Goal: Information Seeking & Learning: Learn about a topic

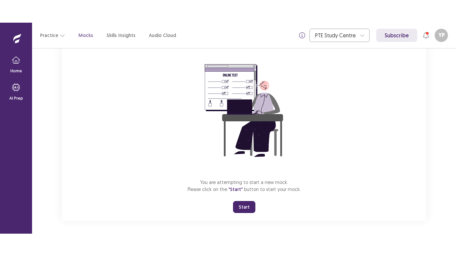
scroll to position [53, 0]
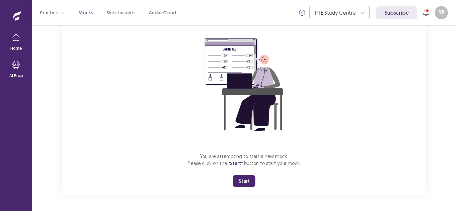
click at [237, 182] on button "Start" at bounding box center [244, 181] width 22 height 12
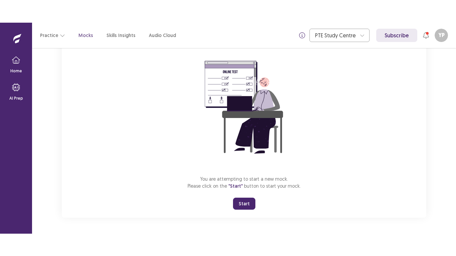
scroll to position [8, 0]
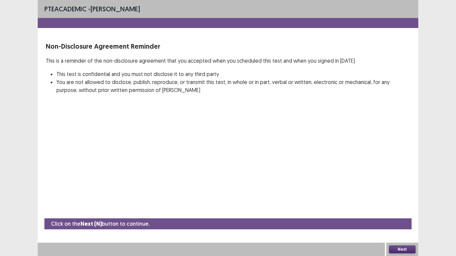
click at [395, 211] on button "Next" at bounding box center [402, 249] width 27 height 8
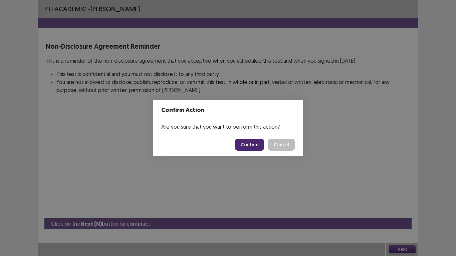
click at [251, 144] on button "Confirm" at bounding box center [249, 145] width 29 height 12
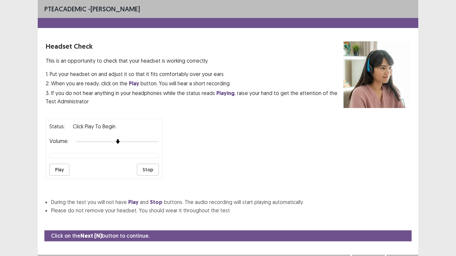
scroll to position [12, 0]
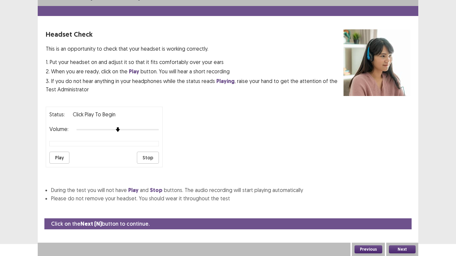
click at [66, 154] on button "Play" at bounding box center [59, 158] width 20 height 12
click at [64, 157] on button "Play" at bounding box center [59, 158] width 20 height 12
click at [402, 211] on button "Next" at bounding box center [402, 249] width 27 height 8
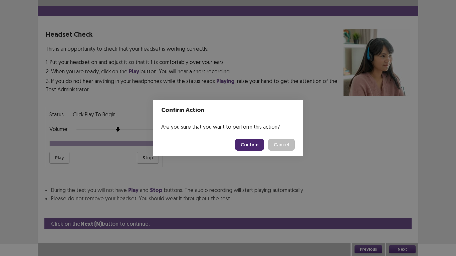
click at [250, 140] on button "Confirm" at bounding box center [249, 145] width 29 height 12
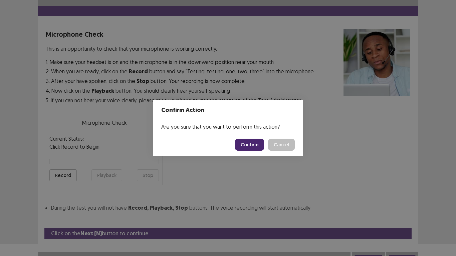
scroll to position [19, 0]
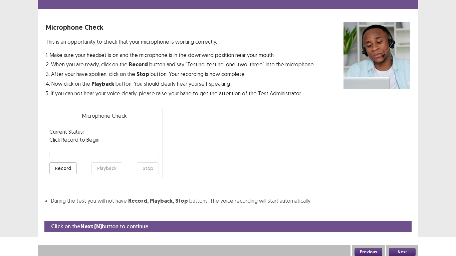
click at [74, 169] on button "Record" at bounding box center [62, 168] width 27 height 12
click at [156, 168] on button "Stop" at bounding box center [148, 168] width 22 height 12
click at [109, 168] on button "Playback" at bounding box center [106, 168] width 31 height 12
click at [397, 211] on button "Next" at bounding box center [402, 252] width 27 height 8
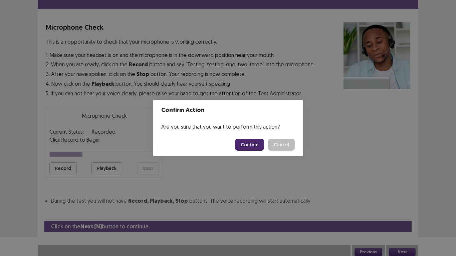
click at [250, 144] on button "Confirm" at bounding box center [249, 145] width 29 height 12
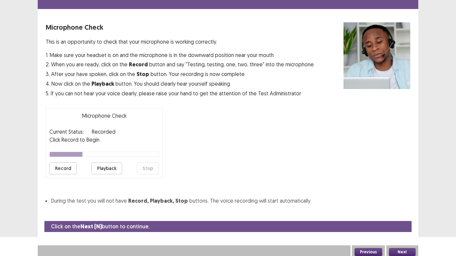
scroll to position [2, 0]
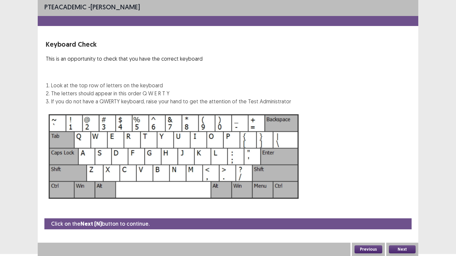
click at [390, 211] on button "Next" at bounding box center [402, 249] width 27 height 8
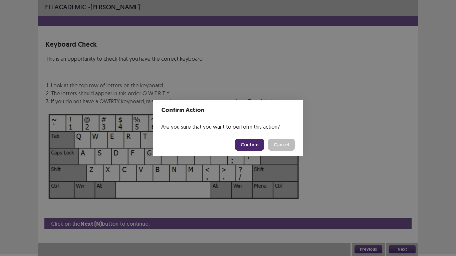
click at [254, 149] on button "Confirm" at bounding box center [249, 145] width 29 height 12
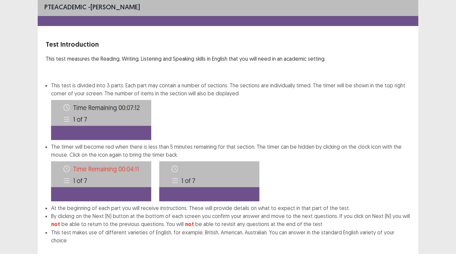
scroll to position [36, 0]
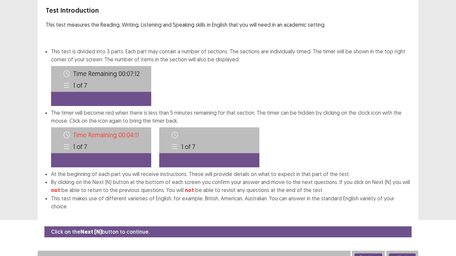
click at [400, 211] on button "Next" at bounding box center [402, 258] width 27 height 8
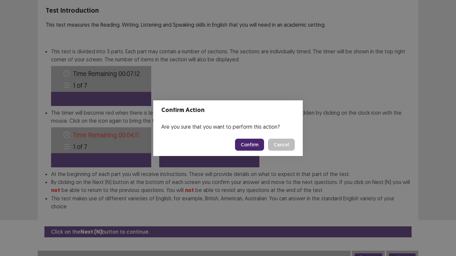
click at [250, 143] on button "Confirm" at bounding box center [249, 145] width 29 height 12
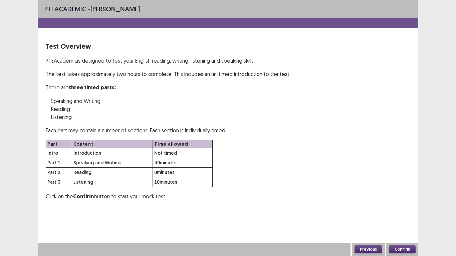
scroll to position [0, 0]
click at [415, 211] on button "Confirm" at bounding box center [402, 249] width 27 height 8
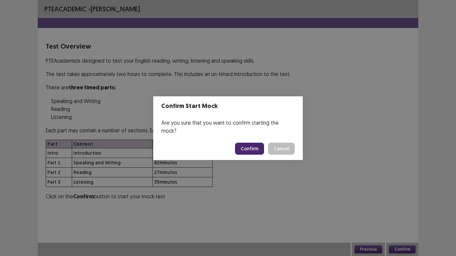
click at [251, 148] on button "Confirm" at bounding box center [249, 149] width 29 height 12
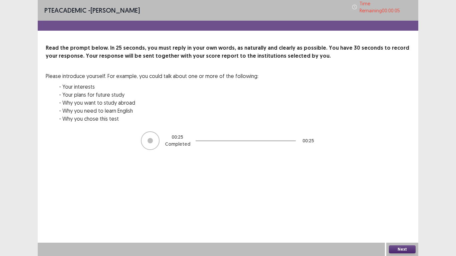
click at [397, 211] on button "Next" at bounding box center [402, 249] width 27 height 8
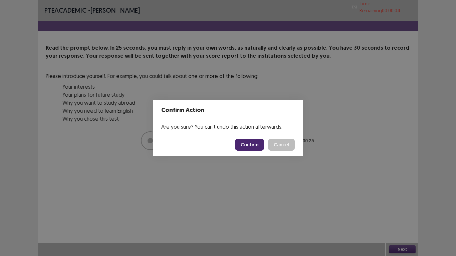
click at [240, 142] on button "Confirm" at bounding box center [249, 145] width 29 height 12
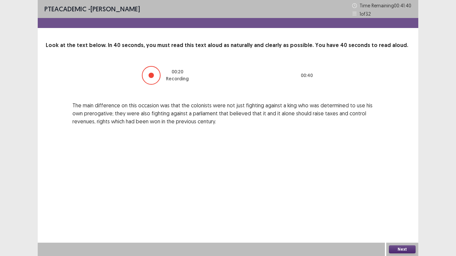
click at [400, 211] on button "Next" at bounding box center [402, 249] width 27 height 8
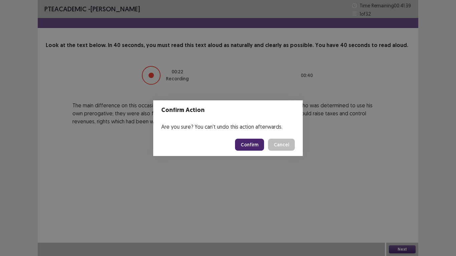
click at [260, 143] on button "Confirm" at bounding box center [249, 145] width 29 height 12
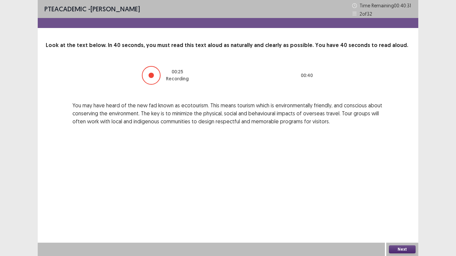
click at [408, 211] on button "Next" at bounding box center [402, 249] width 27 height 8
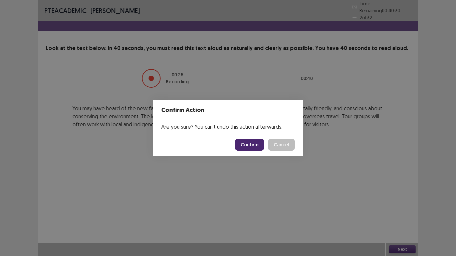
click at [253, 146] on button "Confirm" at bounding box center [249, 145] width 29 height 12
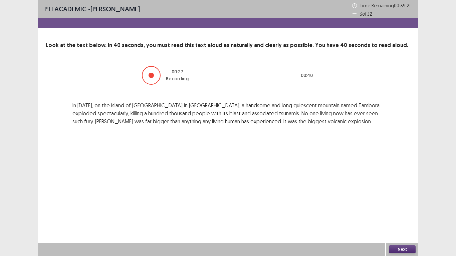
click at [396, 211] on button "Next" at bounding box center [402, 249] width 27 height 8
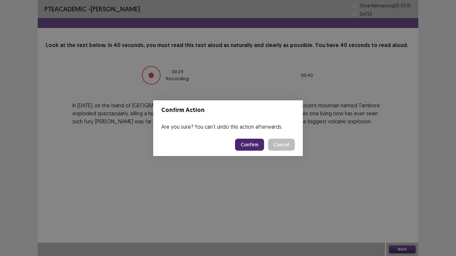
click at [260, 145] on button "Confirm" at bounding box center [249, 145] width 29 height 12
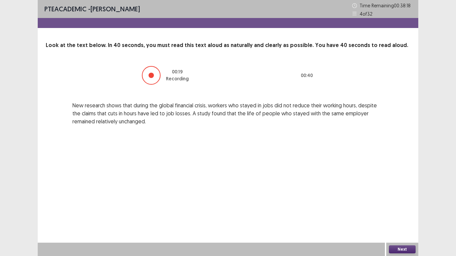
click at [408, 211] on button "Next" at bounding box center [402, 249] width 27 height 8
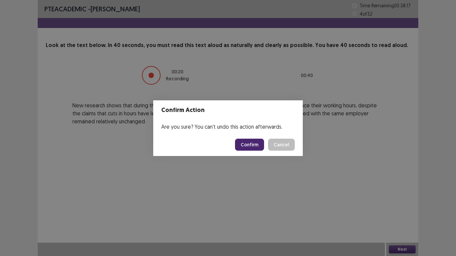
click at [239, 144] on button "Confirm" at bounding box center [249, 145] width 29 height 12
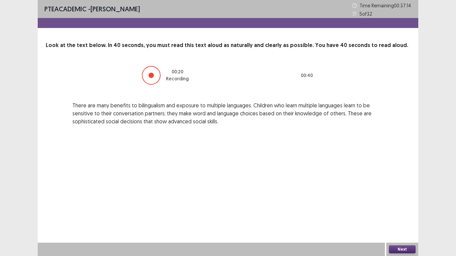
click at [393, 211] on button "Next" at bounding box center [402, 249] width 27 height 8
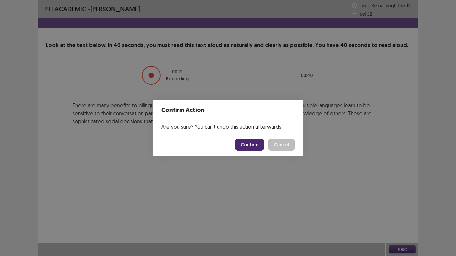
click at [256, 144] on button "Confirm" at bounding box center [249, 145] width 29 height 12
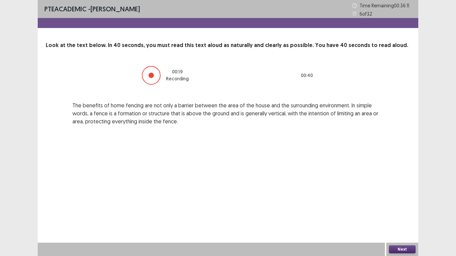
click at [395, 211] on button "Next" at bounding box center [402, 249] width 27 height 8
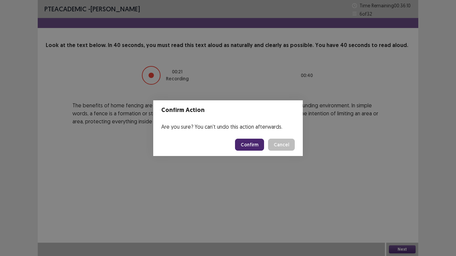
click at [248, 148] on button "Confirm" at bounding box center [249, 145] width 29 height 12
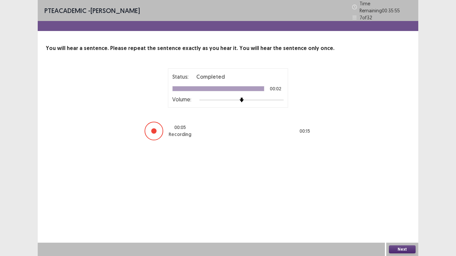
click at [160, 128] on div at bounding box center [153, 131] width 19 height 19
click at [404, 211] on button "Next" at bounding box center [402, 249] width 27 height 8
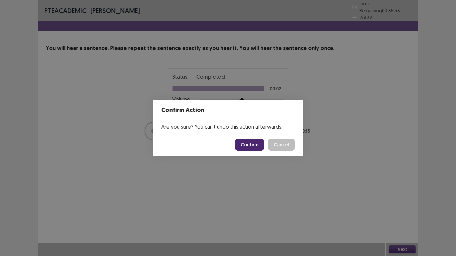
click at [257, 144] on button "Confirm" at bounding box center [249, 145] width 29 height 12
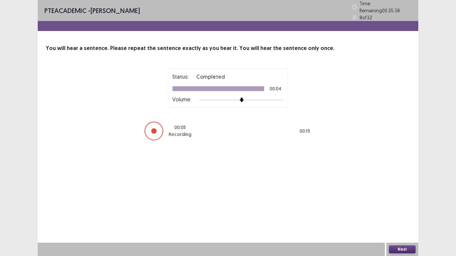
click at [405, 211] on button "Next" at bounding box center [402, 249] width 27 height 8
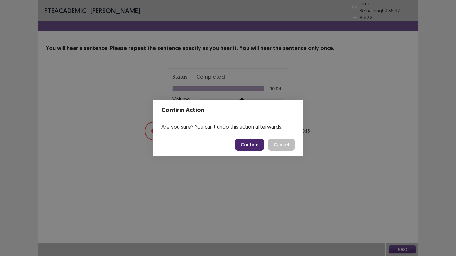
click at [242, 141] on button "Confirm" at bounding box center [249, 145] width 29 height 12
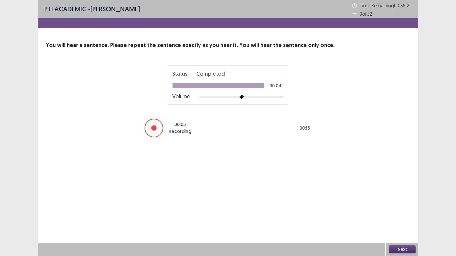
click at [395, 211] on button "Next" at bounding box center [402, 249] width 27 height 8
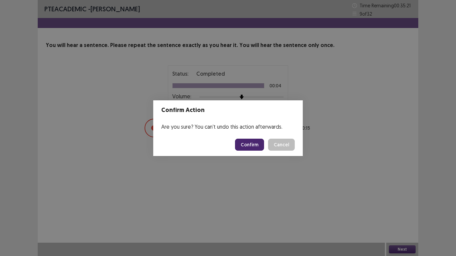
click at [260, 145] on button "Confirm" at bounding box center [249, 145] width 29 height 12
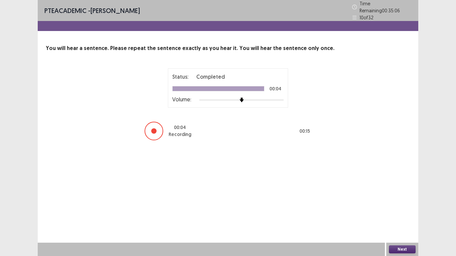
click at [407, 211] on button "Next" at bounding box center [402, 249] width 27 height 8
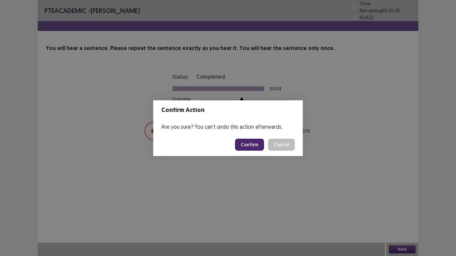
click at [258, 145] on button "Confirm" at bounding box center [249, 145] width 29 height 12
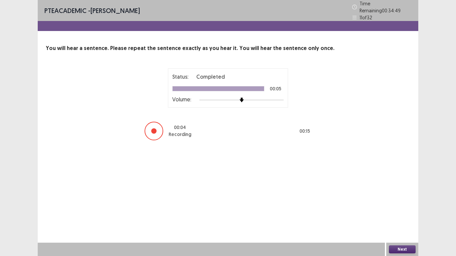
click at [405, 211] on button "Next" at bounding box center [402, 249] width 27 height 8
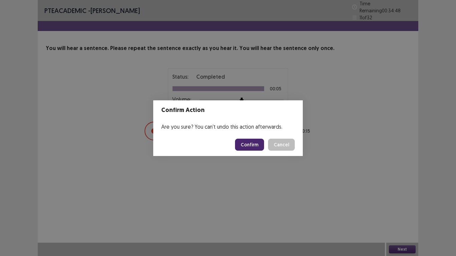
click at [257, 144] on button "Confirm" at bounding box center [249, 145] width 29 height 12
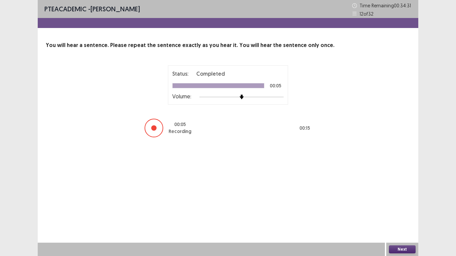
click at [393, 211] on button "Next" at bounding box center [402, 249] width 27 height 8
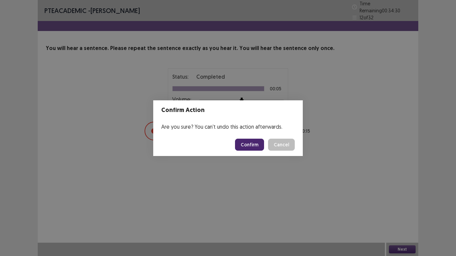
click at [256, 140] on button "Confirm" at bounding box center [249, 145] width 29 height 12
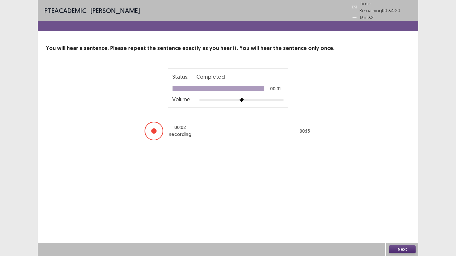
click at [402, 211] on button "Next" at bounding box center [402, 249] width 27 height 8
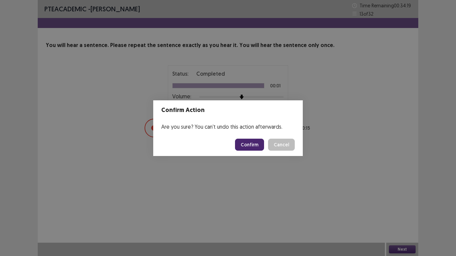
click at [250, 142] on button "Confirm" at bounding box center [249, 145] width 29 height 12
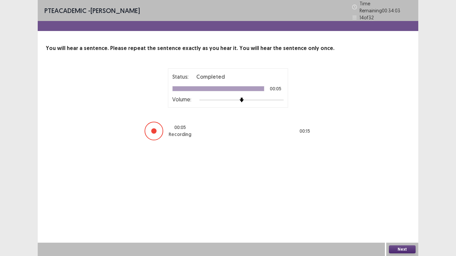
click at [398, 211] on button "Next" at bounding box center [402, 249] width 27 height 8
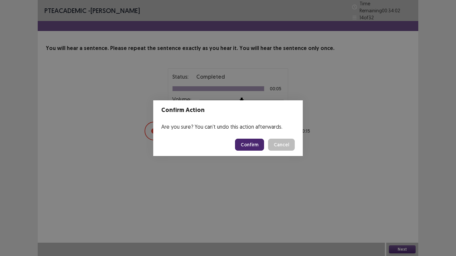
click at [242, 142] on button "Confirm" at bounding box center [249, 145] width 29 height 12
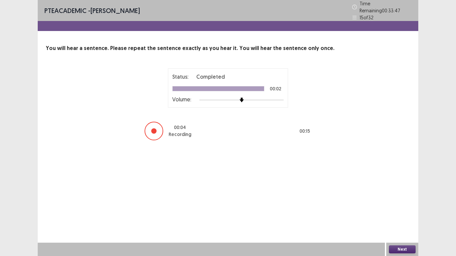
click at [402, 211] on button "Next" at bounding box center [402, 249] width 27 height 8
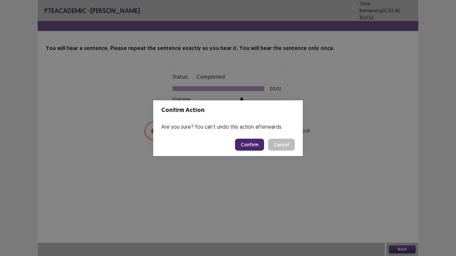
click at [257, 147] on button "Confirm" at bounding box center [249, 145] width 29 height 12
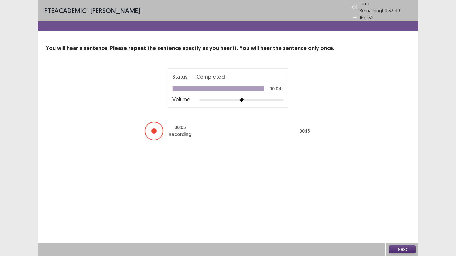
click at [396, 211] on button "Next" at bounding box center [402, 249] width 27 height 8
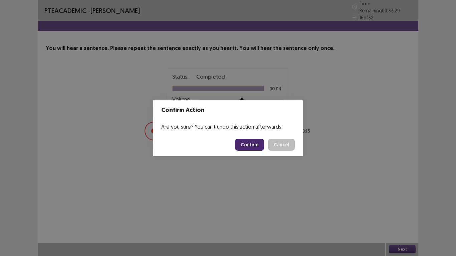
click at [256, 143] on button "Confirm" at bounding box center [249, 145] width 29 height 12
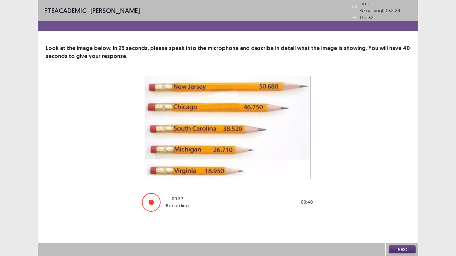
click at [394, 211] on button "Next" at bounding box center [402, 249] width 27 height 8
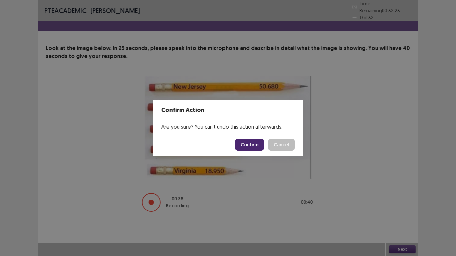
click at [252, 149] on button "Confirm" at bounding box center [249, 145] width 29 height 12
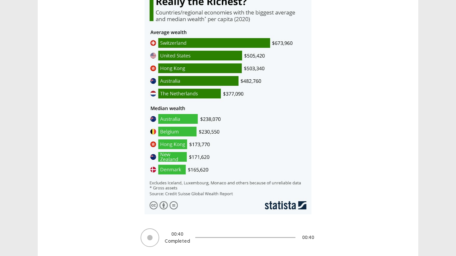
scroll to position [117, 0]
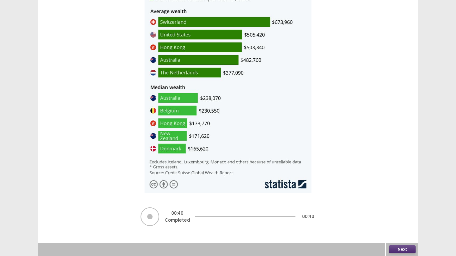
click at [402, 211] on button "Next" at bounding box center [402, 249] width 27 height 8
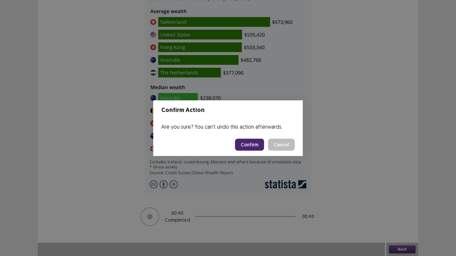
click at [246, 142] on button "Confirm" at bounding box center [249, 145] width 29 height 12
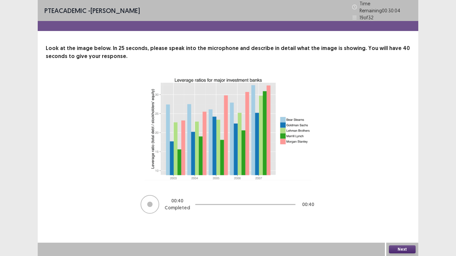
click at [393, 211] on button "Next" at bounding box center [402, 249] width 27 height 8
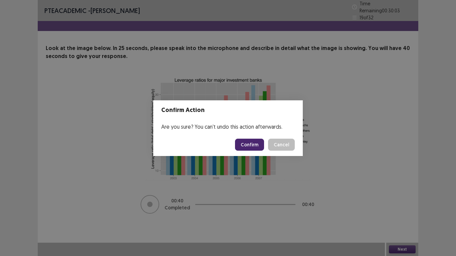
click at [252, 146] on button "Confirm" at bounding box center [249, 145] width 29 height 12
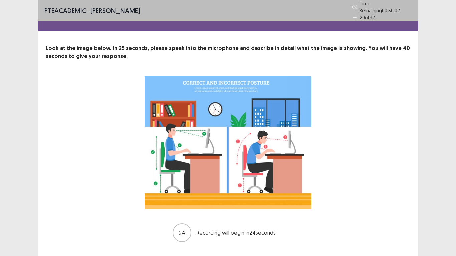
scroll to position [13, 0]
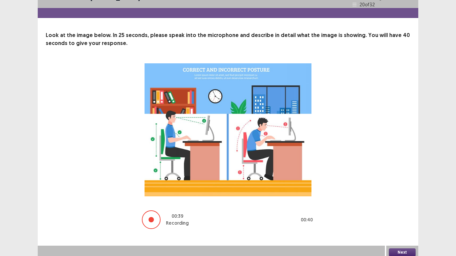
click at [409, 211] on button "Next" at bounding box center [402, 252] width 27 height 8
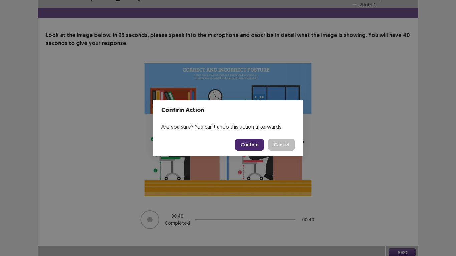
click at [257, 149] on button "Confirm" at bounding box center [249, 145] width 29 height 12
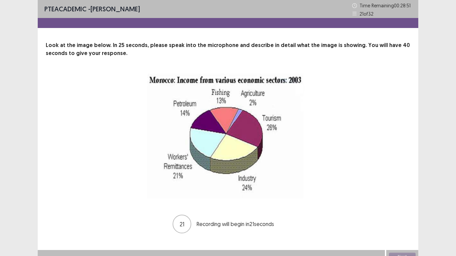
scroll to position [7, 0]
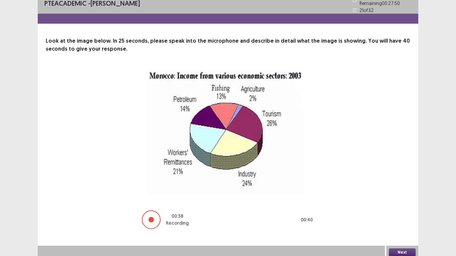
click at [404, 211] on button "Next" at bounding box center [402, 252] width 27 height 8
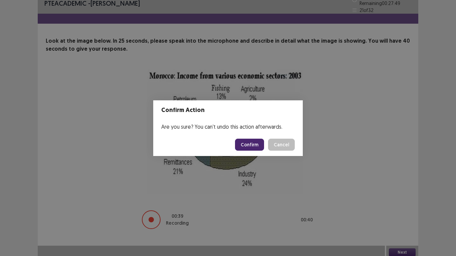
click at [254, 148] on button "Confirm" at bounding box center [249, 145] width 29 height 12
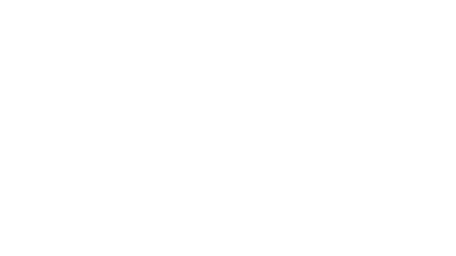
scroll to position [0, 0]
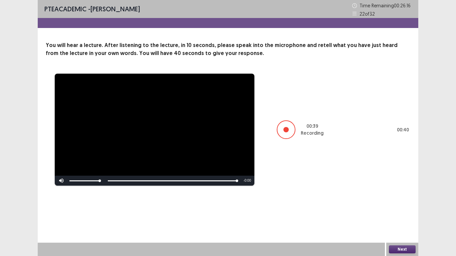
click at [391, 211] on button "Next" at bounding box center [402, 249] width 27 height 8
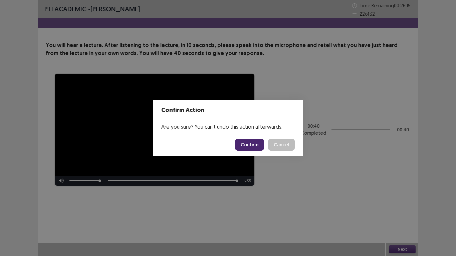
click at [264, 146] on button "Confirm" at bounding box center [249, 145] width 29 height 12
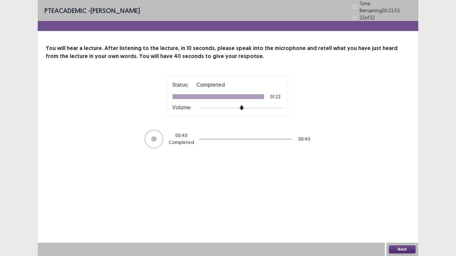
click at [399, 211] on button "Next" at bounding box center [402, 249] width 27 height 8
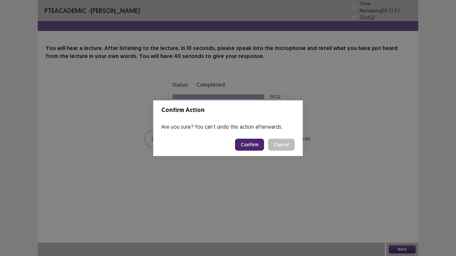
click at [251, 147] on button "Confirm" at bounding box center [249, 145] width 29 height 12
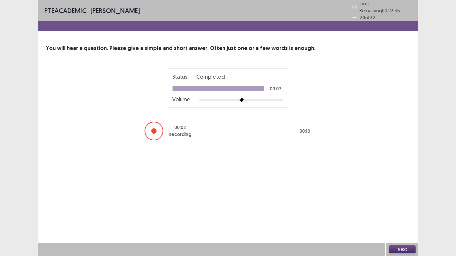
click at [405, 211] on div "Next" at bounding box center [402, 249] width 32 height 13
click at [404, 211] on button "Next" at bounding box center [402, 249] width 27 height 8
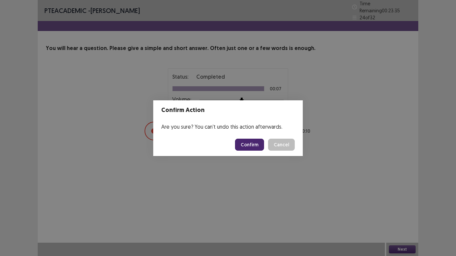
click at [257, 146] on button "Confirm" at bounding box center [249, 145] width 29 height 12
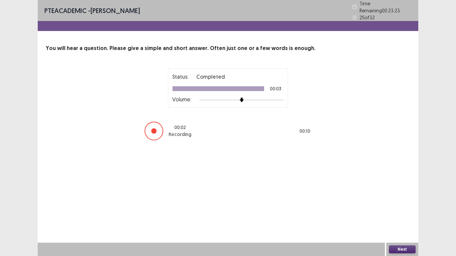
click at [399, 211] on button "Next" at bounding box center [402, 249] width 27 height 8
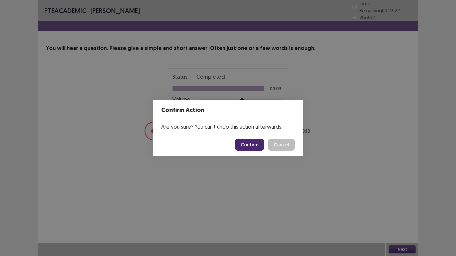
click at [242, 140] on button "Confirm" at bounding box center [249, 145] width 29 height 12
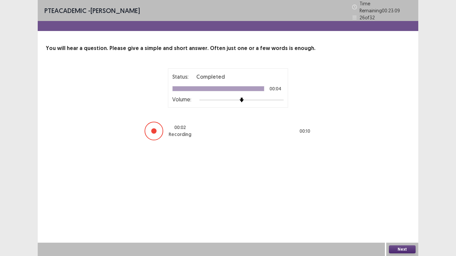
click at [400, 211] on button "Next" at bounding box center [402, 249] width 27 height 8
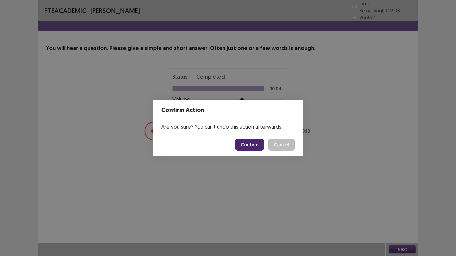
click at [249, 146] on button "Confirm" at bounding box center [249, 145] width 29 height 12
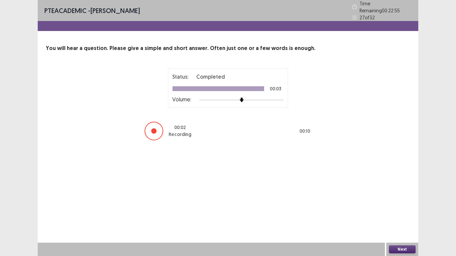
click at [408, 211] on button "Next" at bounding box center [402, 249] width 27 height 8
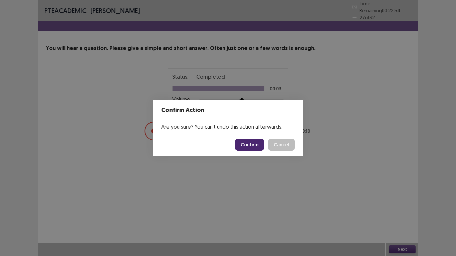
click at [250, 145] on button "Confirm" at bounding box center [249, 145] width 29 height 12
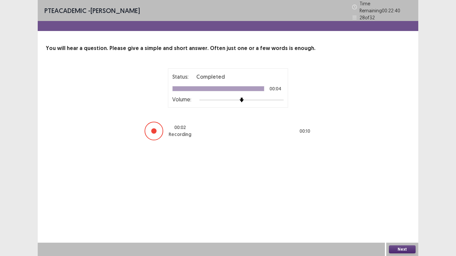
click at [412, 211] on button "Next" at bounding box center [402, 249] width 27 height 8
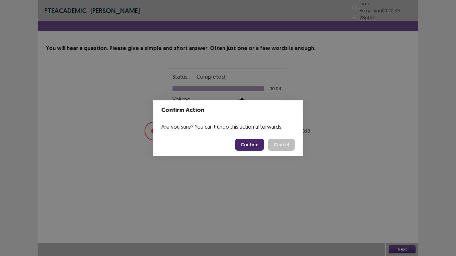
click at [262, 145] on button "Confirm" at bounding box center [249, 145] width 29 height 12
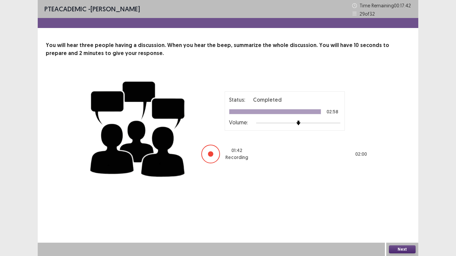
click at [399, 211] on button "Next" at bounding box center [402, 249] width 27 height 8
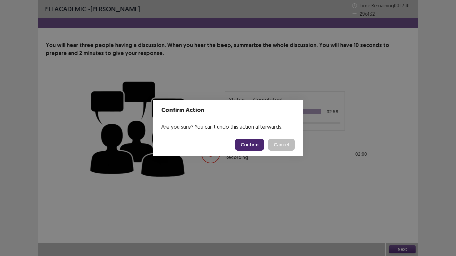
click at [253, 145] on button "Confirm" at bounding box center [249, 145] width 29 height 12
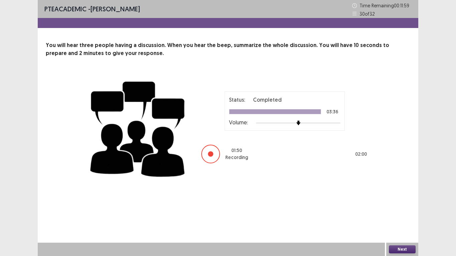
click at [401, 211] on button "Next" at bounding box center [402, 249] width 27 height 8
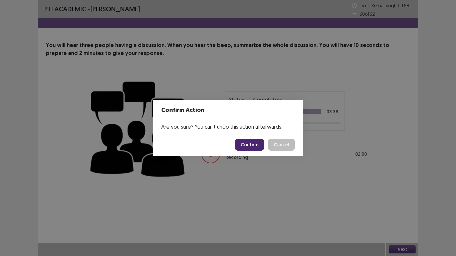
click at [257, 143] on button "Confirm" at bounding box center [249, 145] width 29 height 12
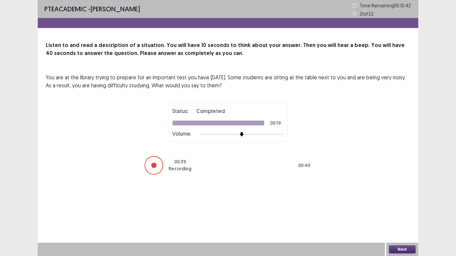
click at [394, 211] on button "Next" at bounding box center [402, 249] width 27 height 8
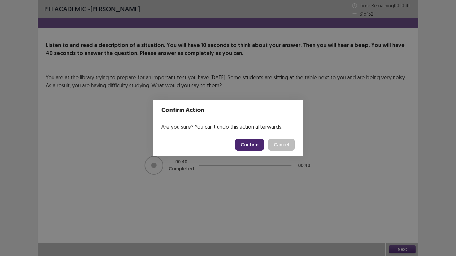
click at [257, 147] on button "Confirm" at bounding box center [249, 145] width 29 height 12
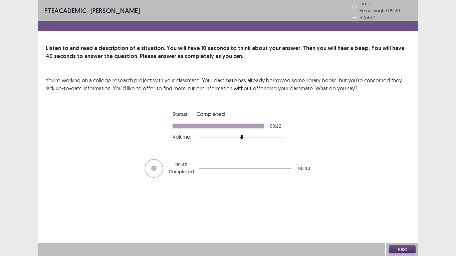
click at [397, 211] on button "Next" at bounding box center [402, 249] width 27 height 8
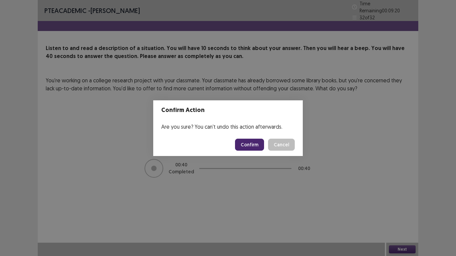
click at [257, 145] on button "Confirm" at bounding box center [249, 145] width 29 height 12
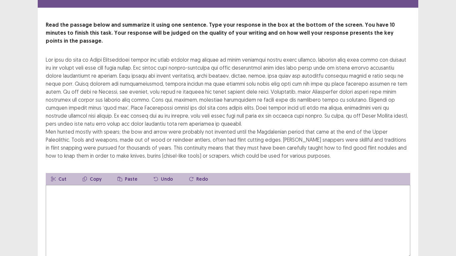
scroll to position [33, 0]
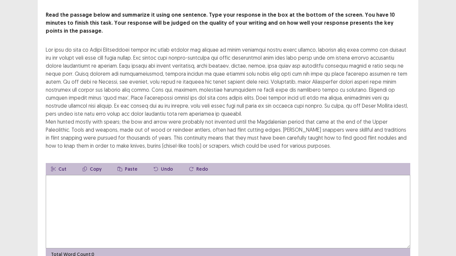
click at [94, 175] on textarea at bounding box center [228, 211] width 364 height 73
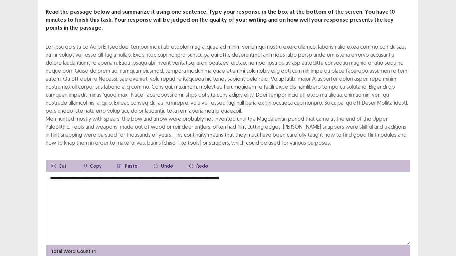
click at [140, 172] on textarea "**********" at bounding box center [228, 208] width 364 height 73
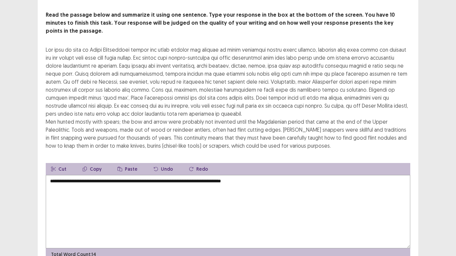
click at [263, 175] on textarea "**********" at bounding box center [228, 211] width 364 height 73
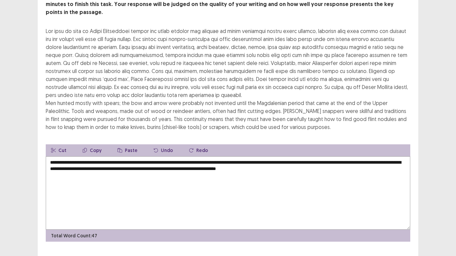
scroll to position [56, 0]
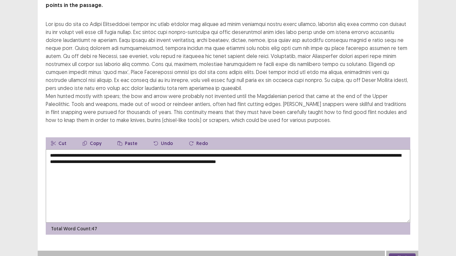
type textarea "**********"
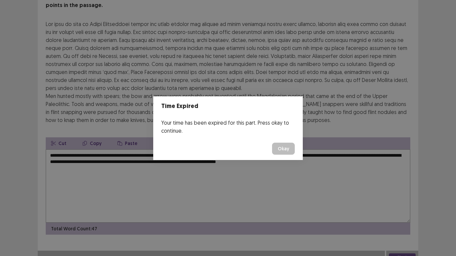
click at [287, 150] on button "Okay" at bounding box center [283, 149] width 23 height 12
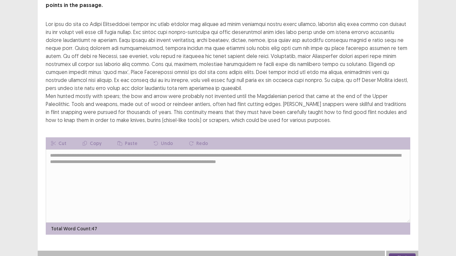
click at [398, 211] on button "Next" at bounding box center [402, 258] width 27 height 8
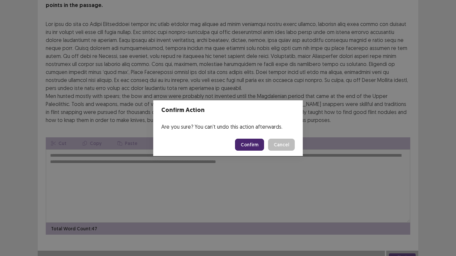
click at [252, 144] on button "Confirm" at bounding box center [249, 145] width 29 height 12
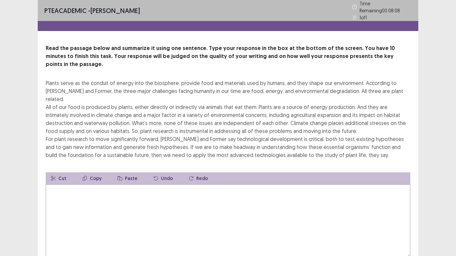
click at [153, 184] on textarea at bounding box center [228, 220] width 364 height 73
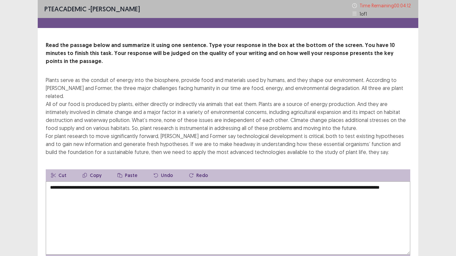
click at [81, 181] on textarea "**********" at bounding box center [228, 217] width 364 height 73
click at [84, 181] on textarea "**********" at bounding box center [228, 217] width 364 height 73
click at [83, 181] on textarea "**********" at bounding box center [228, 217] width 364 height 73
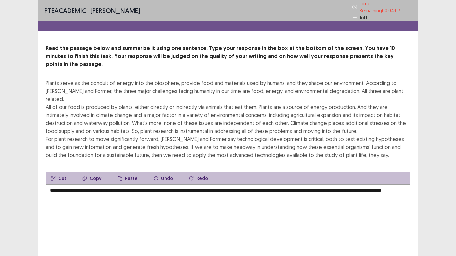
click at [98, 184] on textarea "**********" at bounding box center [228, 220] width 364 height 73
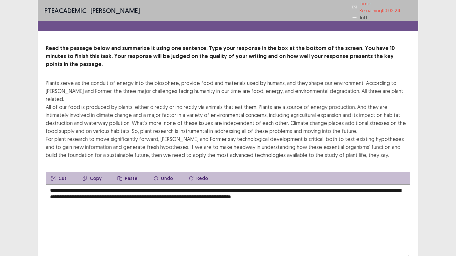
click at [280, 184] on textarea "**********" at bounding box center [228, 220] width 364 height 73
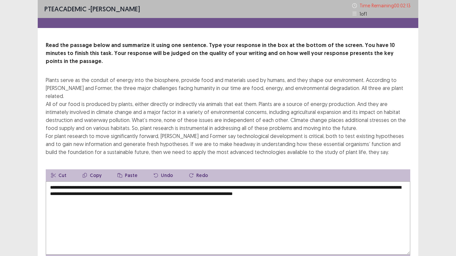
scroll to position [24, 0]
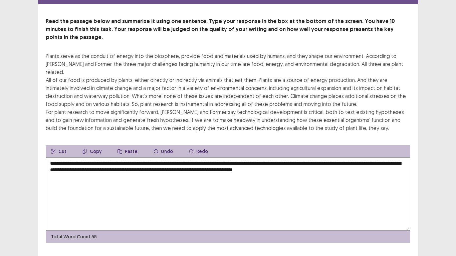
type textarea "**********"
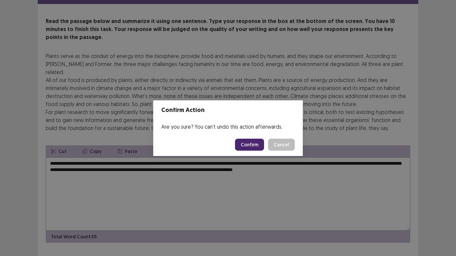
click at [245, 150] on button "Confirm" at bounding box center [249, 145] width 29 height 12
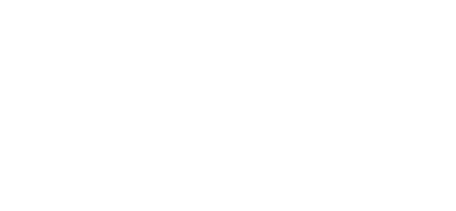
scroll to position [0, 0]
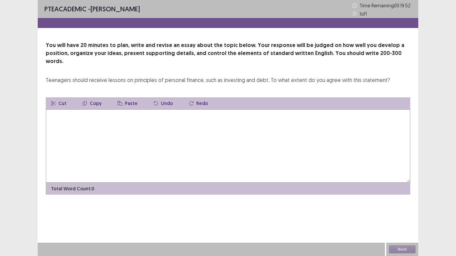
drag, startPoint x: 77, startPoint y: 72, endPoint x: 123, endPoint y: 76, distance: 46.2
click at [123, 76] on div "You will have 20 minutes to plan, write and revise an essay about the topic bel…" at bounding box center [228, 117] width 380 height 153
click at [205, 124] on textarea at bounding box center [228, 145] width 364 height 73
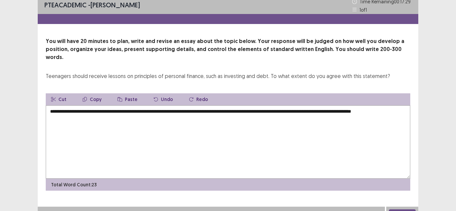
scroll to position [5, 0]
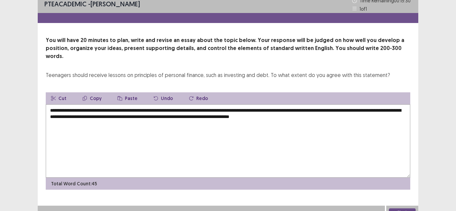
click at [188, 108] on textarea "**********" at bounding box center [228, 140] width 364 height 73
click at [363, 112] on textarea "**********" at bounding box center [228, 140] width 364 height 73
drag, startPoint x: 143, startPoint y: 109, endPoint x: 128, endPoint y: 107, distance: 15.8
click at [128, 107] on textarea "**********" at bounding box center [228, 140] width 364 height 73
click at [83, 123] on textarea "**********" at bounding box center [228, 140] width 364 height 73
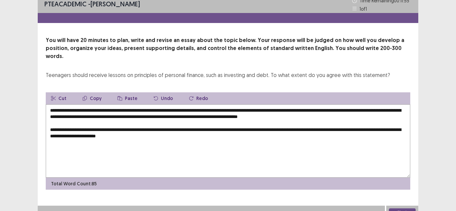
click at [195, 132] on textarea "**********" at bounding box center [228, 140] width 364 height 73
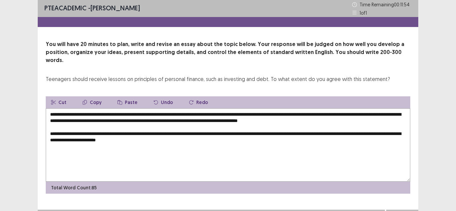
scroll to position [0, 0]
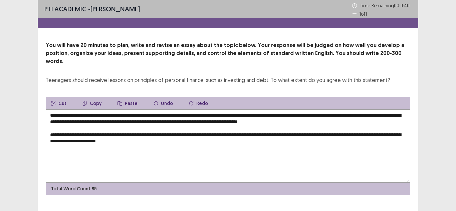
drag, startPoint x: 200, startPoint y: 139, endPoint x: 328, endPoint y: 128, distance: 128.9
click at [328, 128] on textarea "**********" at bounding box center [228, 145] width 364 height 73
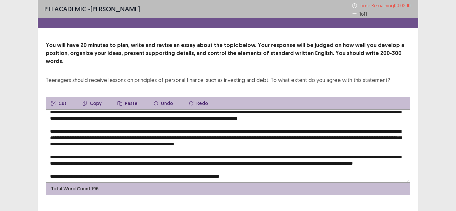
scroll to position [10, 0]
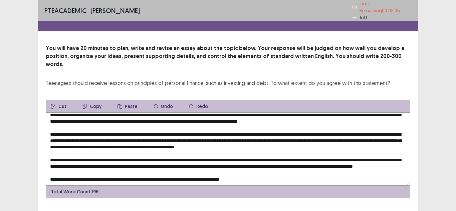
drag, startPoint x: 269, startPoint y: 170, endPoint x: 259, endPoint y: 170, distance: 10.4
click at [259, 170] on textarea at bounding box center [228, 148] width 364 height 73
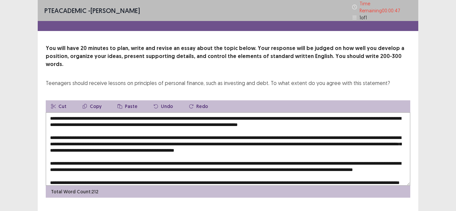
scroll to position [16, 0]
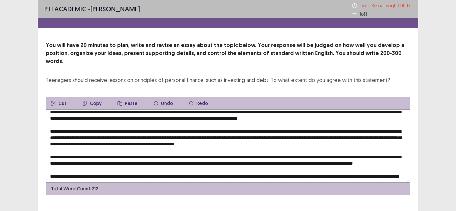
type textarea "**********"
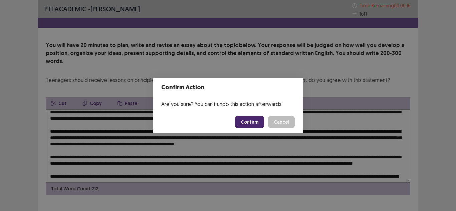
click at [243, 119] on button "Confirm" at bounding box center [249, 122] width 29 height 12
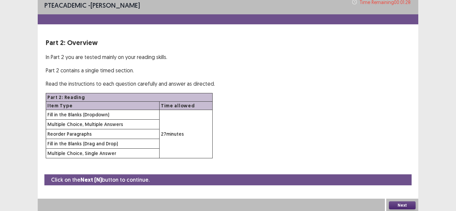
scroll to position [5, 0]
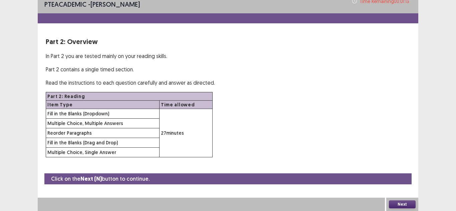
click at [392, 203] on button "Next" at bounding box center [402, 204] width 27 height 8
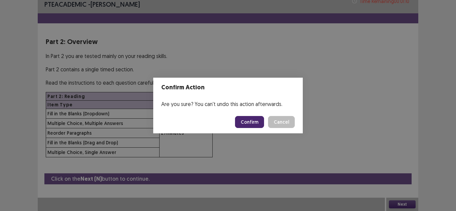
click at [245, 123] on button "Confirm" at bounding box center [249, 122] width 29 height 12
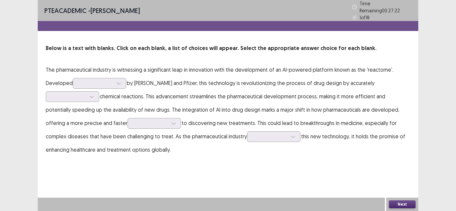
scroll to position [0, 0]
click at [120, 81] on icon at bounding box center [118, 83] width 5 height 5
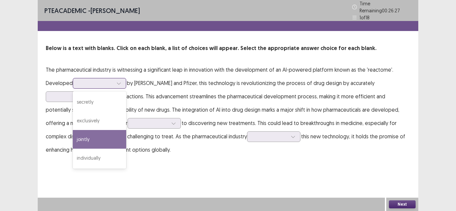
click at [116, 130] on div "jointly" at bounding box center [99, 139] width 53 height 19
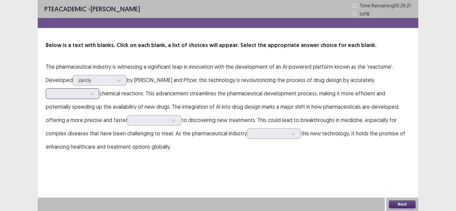
click at [88, 93] on div at bounding box center [92, 94] width 10 height 10
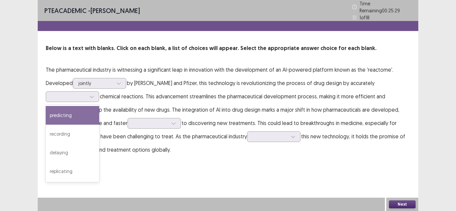
click at [138, 98] on p "The pharmaceutical industry is witnessing a significant leap in innovation with…" at bounding box center [228, 109] width 364 height 93
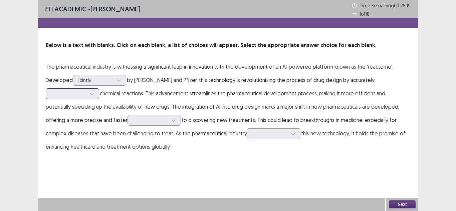
click at [82, 90] on div at bounding box center [69, 94] width 36 height 8
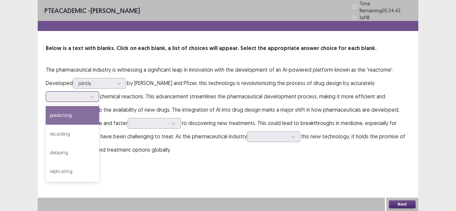
click at [81, 109] on div "predicting" at bounding box center [72, 115] width 53 height 19
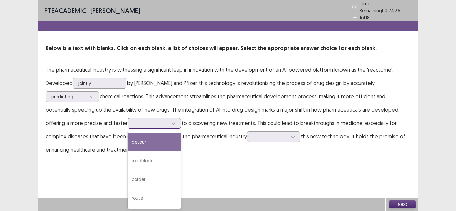
click at [133, 120] on div at bounding box center [150, 123] width 35 height 6
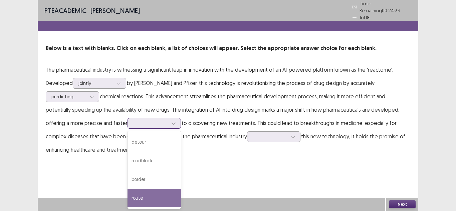
click at [127, 190] on div "route" at bounding box center [153, 198] width 53 height 19
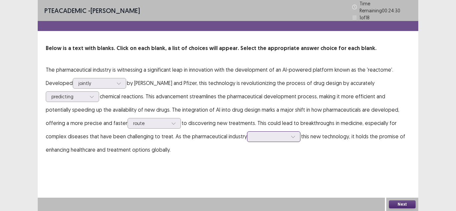
click at [252, 134] on div at bounding box center [269, 136] width 35 height 6
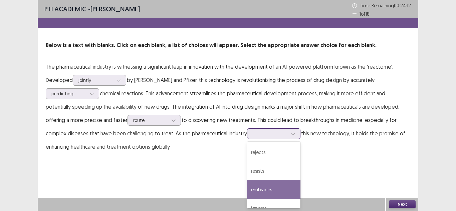
click at [247, 184] on div "embraces" at bounding box center [273, 189] width 53 height 19
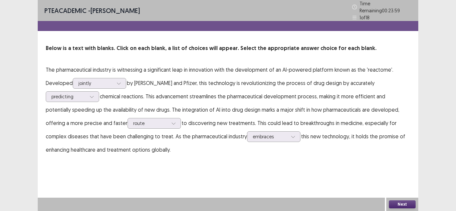
click at [407, 205] on button "Next" at bounding box center [402, 204] width 27 height 8
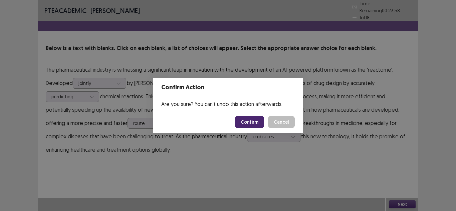
click at [248, 127] on button "Confirm" at bounding box center [249, 122] width 29 height 12
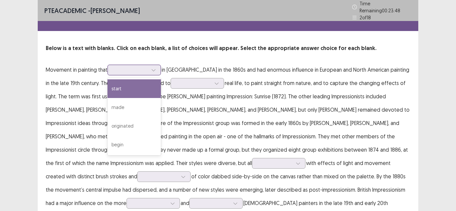
click at [139, 68] on div at bounding box center [130, 70] width 35 height 6
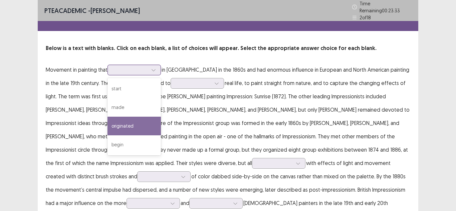
click at [134, 124] on div "originated" at bounding box center [133, 126] width 53 height 19
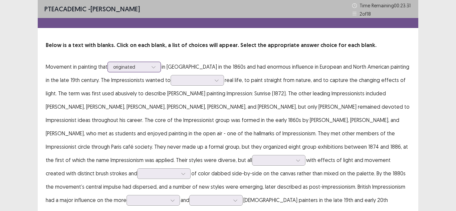
click at [131, 68] on div at bounding box center [130, 67] width 35 height 6
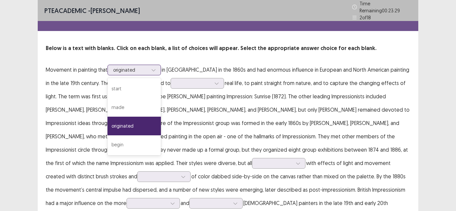
click at [131, 68] on div at bounding box center [130, 70] width 35 height 6
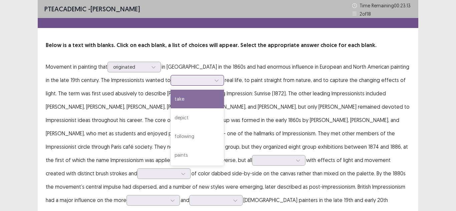
click at [176, 83] on div at bounding box center [193, 80] width 35 height 6
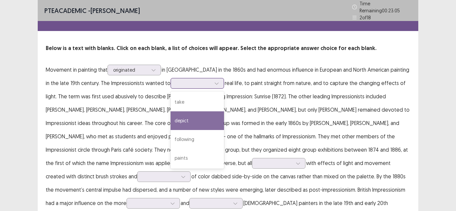
click at [184, 122] on div "depict" at bounding box center [196, 120] width 53 height 19
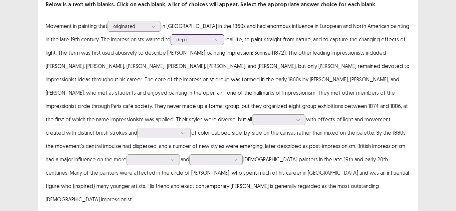
scroll to position [52, 0]
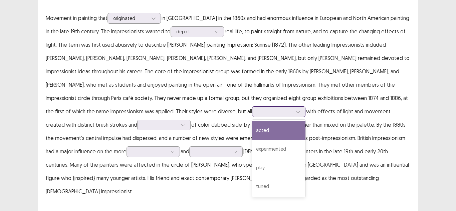
click at [258, 109] on div at bounding box center [275, 111] width 35 height 6
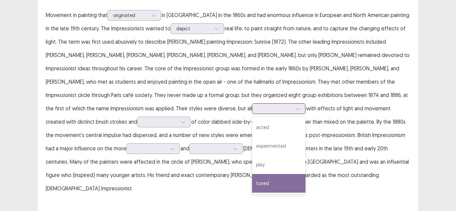
click at [252, 183] on div "tuned" at bounding box center [278, 183] width 53 height 19
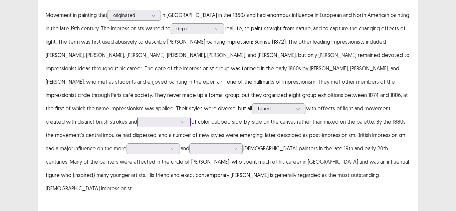
click at [177, 119] on div at bounding box center [160, 122] width 35 height 6
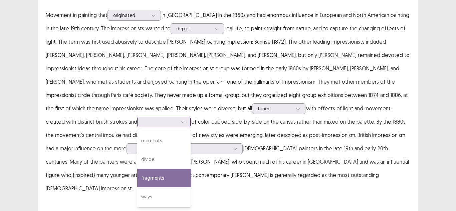
click at [190, 169] on div "fragments" at bounding box center [163, 178] width 53 height 19
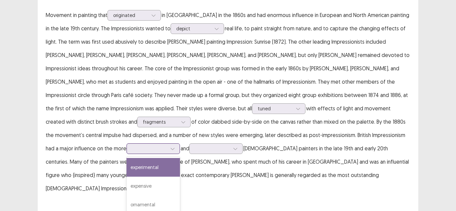
click at [167, 145] on div at bounding box center [149, 148] width 35 height 6
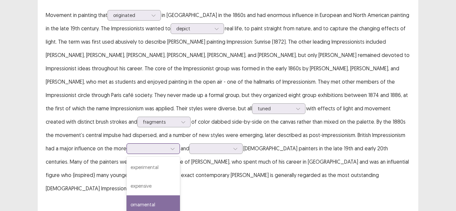
click at [180, 195] on div "ornamental" at bounding box center [152, 204] width 53 height 19
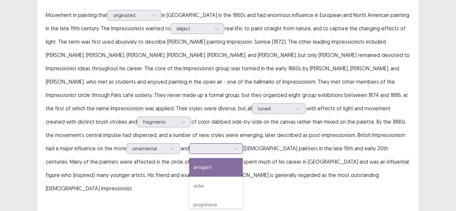
click at [195, 149] on div at bounding box center [212, 148] width 35 height 6
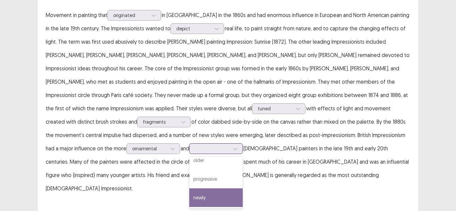
click at [189, 193] on div "newly" at bounding box center [215, 197] width 53 height 19
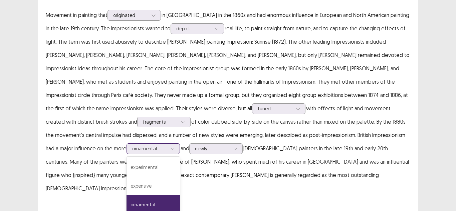
click at [180, 143] on div "ornamental" at bounding box center [152, 148] width 53 height 11
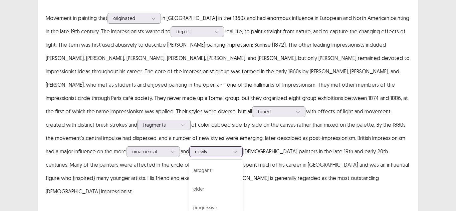
click at [195, 148] on div at bounding box center [212, 151] width 35 height 6
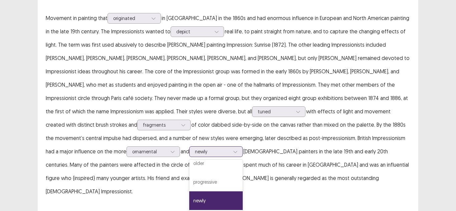
scroll to position [0, 0]
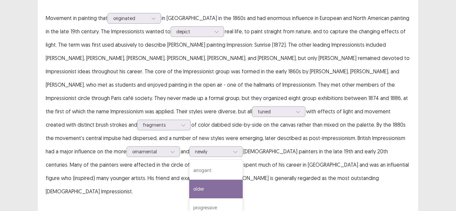
click at [124, 160] on p "Movement in painting that originated in [GEOGRAPHIC_DATA] in the 1860s and had …" at bounding box center [228, 104] width 364 height 187
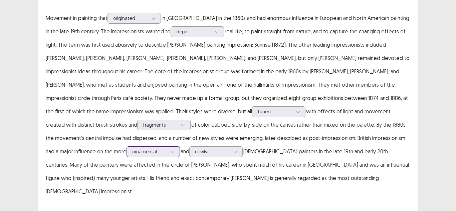
click at [167, 148] on div at bounding box center [149, 151] width 35 height 6
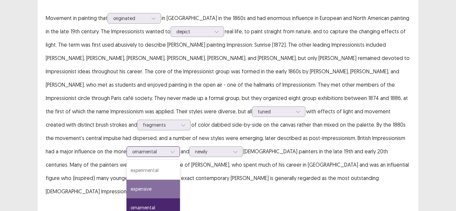
scroll to position [12, 0]
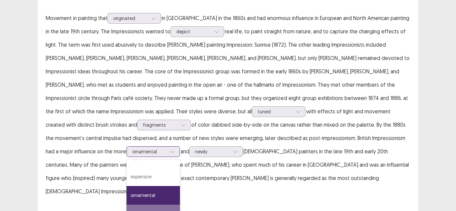
click at [180, 205] on div "intellectual" at bounding box center [152, 214] width 53 height 19
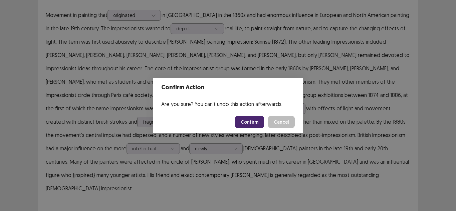
click at [255, 122] on button "Confirm" at bounding box center [249, 122] width 29 height 12
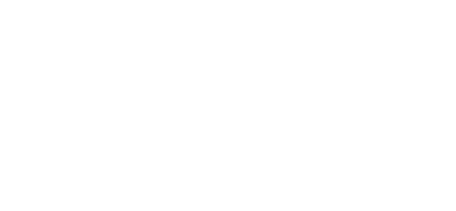
scroll to position [0, 0]
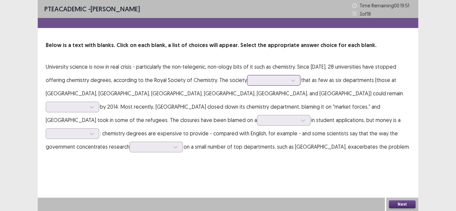
click at [257, 82] on div at bounding box center [269, 80] width 35 height 6
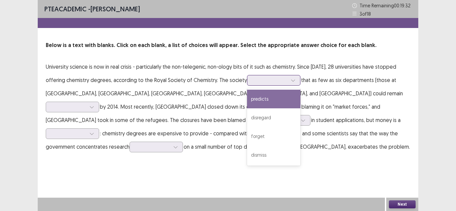
click at [250, 104] on div "predicts" at bounding box center [273, 99] width 53 height 19
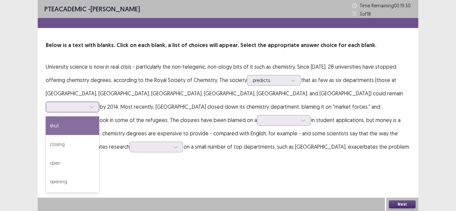
click at [86, 104] on div at bounding box center [68, 107] width 35 height 6
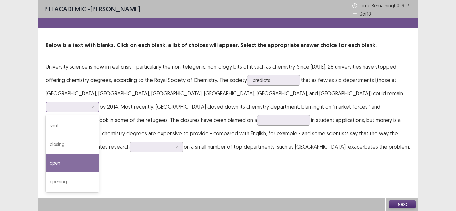
click at [99, 154] on div "open" at bounding box center [72, 163] width 53 height 19
click at [94, 105] on icon at bounding box center [91, 107] width 5 height 5
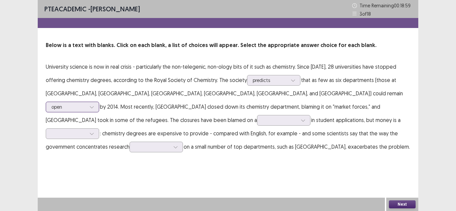
click at [94, 105] on icon at bounding box center [91, 107] width 5 height 5
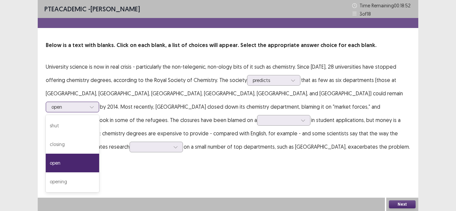
click at [87, 102] on div "open" at bounding box center [69, 107] width 36 height 10
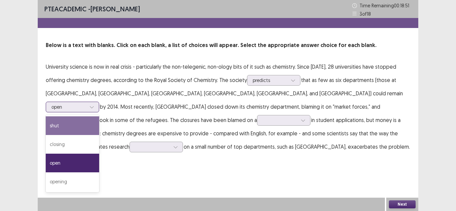
click at [99, 116] on div "shut" at bounding box center [72, 125] width 53 height 19
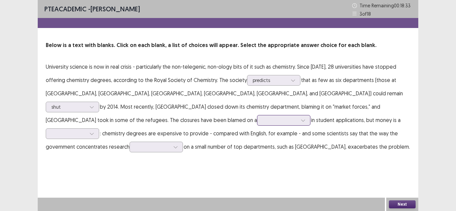
click at [297, 117] on div at bounding box center [280, 120] width 35 height 6
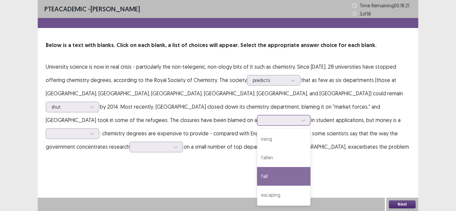
click at [310, 167] on div "fall" at bounding box center [283, 176] width 53 height 19
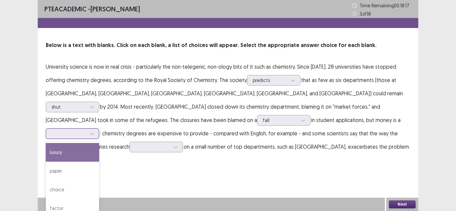
click at [86, 130] on div at bounding box center [68, 133] width 35 height 6
click at [99, 143] on div "luxury" at bounding box center [72, 152] width 53 height 19
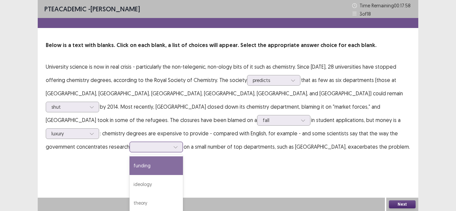
click at [170, 144] on div at bounding box center [152, 147] width 35 height 6
click at [183, 156] on div "funding" at bounding box center [155, 165] width 53 height 19
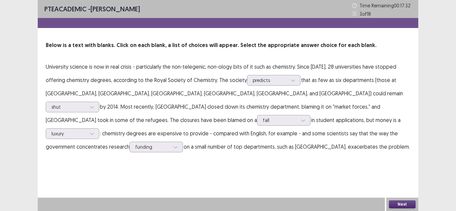
click at [399, 204] on button "Next" at bounding box center [402, 204] width 27 height 8
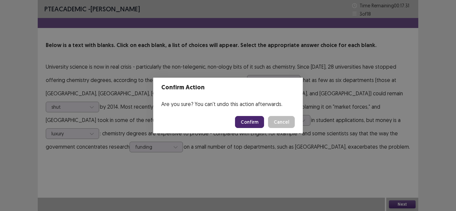
click at [264, 121] on button "Confirm" at bounding box center [249, 122] width 29 height 12
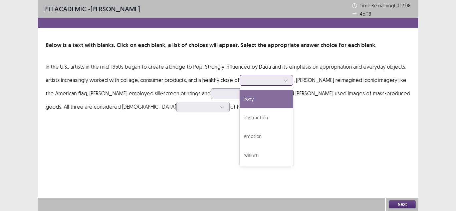
click at [259, 78] on div at bounding box center [262, 80] width 35 height 6
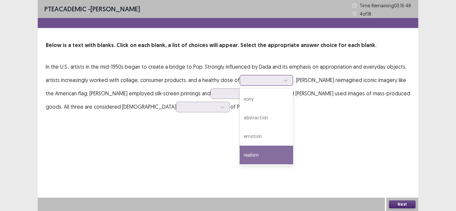
click at [269, 150] on div "realism" at bounding box center [265, 155] width 53 height 19
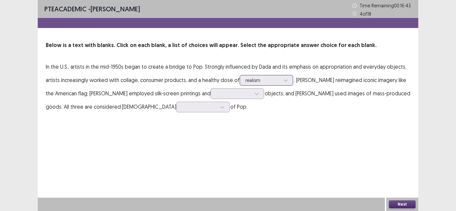
click at [264, 78] on div at bounding box center [262, 80] width 35 height 6
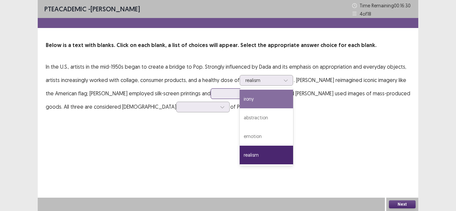
click at [232, 97] on div at bounding box center [233, 93] width 35 height 6
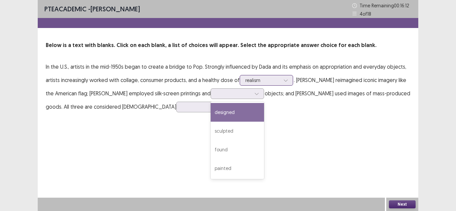
click at [267, 80] on div at bounding box center [262, 80] width 35 height 6
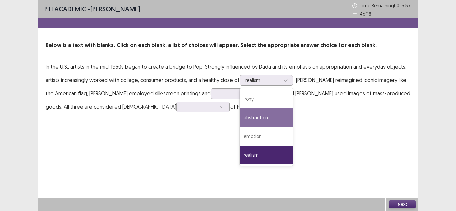
click at [183, 124] on div "PTE academic - [PERSON_NAME] Time Remaining 00 : 15 : 57 4 of 18 Below is a tex…" at bounding box center [228, 63] width 380 height 127
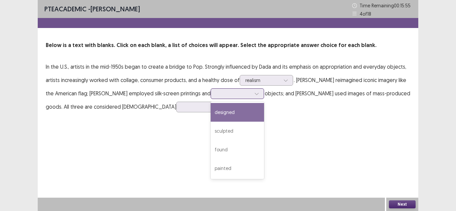
click at [262, 98] on div at bounding box center [256, 94] width 10 height 10
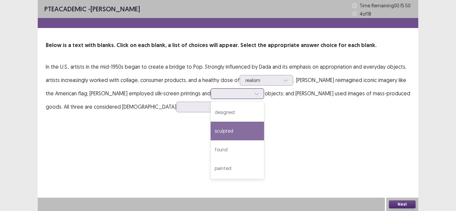
click at [261, 126] on div "sculpted" at bounding box center [236, 131] width 53 height 19
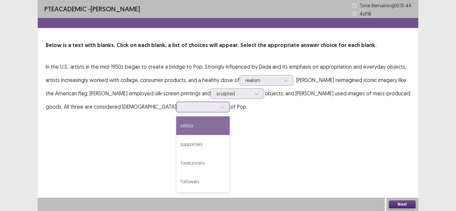
click at [182, 107] on div at bounding box center [199, 107] width 35 height 6
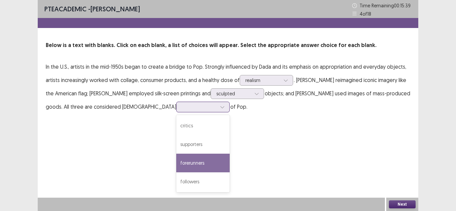
click at [178, 164] on div "forerunners" at bounding box center [202, 163] width 53 height 19
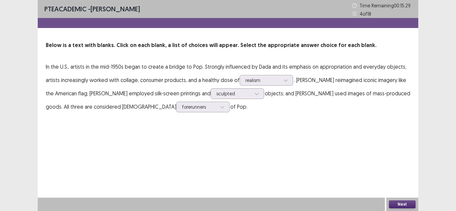
click at [406, 202] on button "Next" at bounding box center [402, 204] width 27 height 8
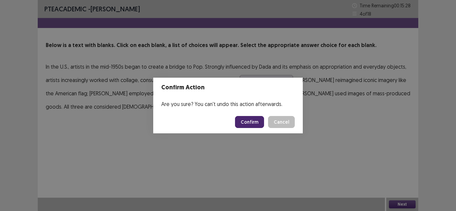
click at [261, 125] on button "Confirm" at bounding box center [249, 122] width 29 height 12
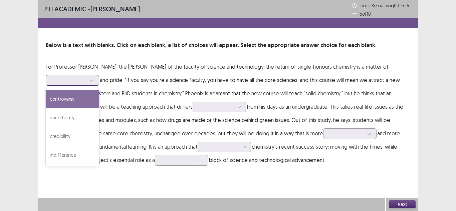
click at [86, 77] on div at bounding box center [68, 80] width 35 height 6
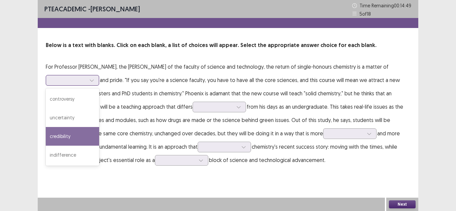
click at [99, 127] on div "credibility" at bounding box center [72, 136] width 53 height 19
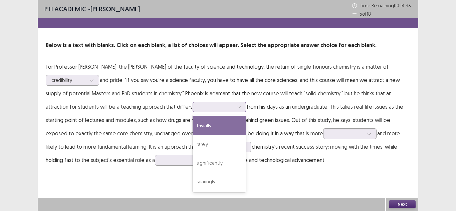
click at [198, 108] on div at bounding box center [215, 107] width 35 height 6
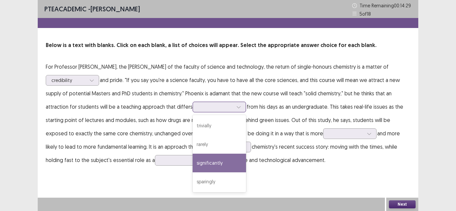
click at [192, 166] on div "significantly" at bounding box center [218, 163] width 53 height 19
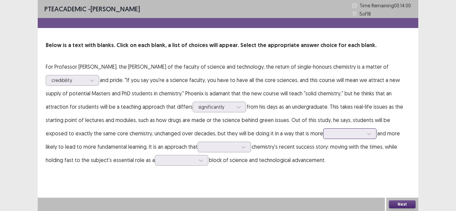
click at [329, 135] on div at bounding box center [346, 133] width 35 height 6
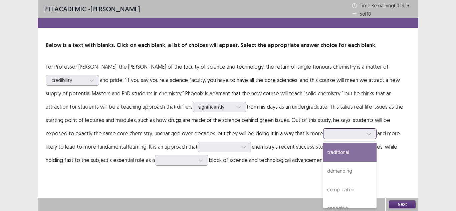
click at [323, 153] on div "traditional" at bounding box center [349, 152] width 53 height 19
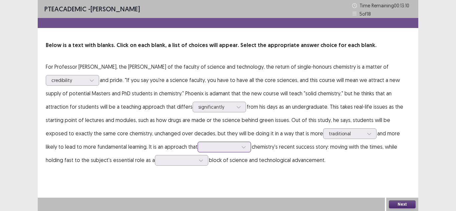
click at [203, 147] on div at bounding box center [220, 147] width 35 height 6
click at [233, 186] on div "PTE academic - [PERSON_NAME] Time Remaining 00 : 12 : 56 5 of 18 Below is a tex…" at bounding box center [228, 105] width 380 height 211
click at [329, 135] on div at bounding box center [346, 133] width 35 height 6
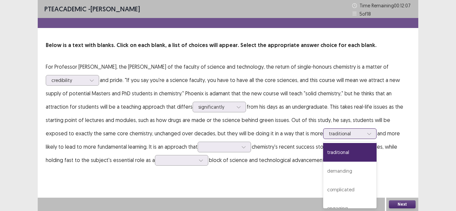
scroll to position [11, 0]
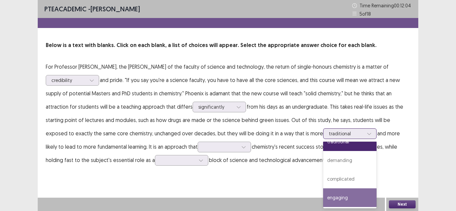
click at [323, 192] on div "engaging" at bounding box center [349, 197] width 53 height 19
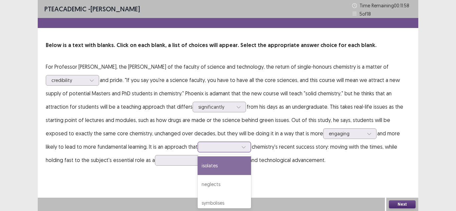
click at [203, 148] on div at bounding box center [220, 147] width 35 height 6
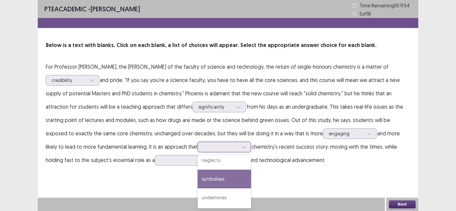
click at [197, 182] on div "symbolises" at bounding box center [223, 179] width 53 height 19
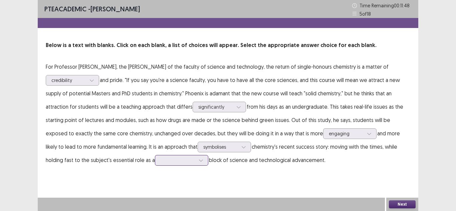
scroll to position [35, 0]
click at [155, 161] on div at bounding box center [181, 160] width 53 height 11
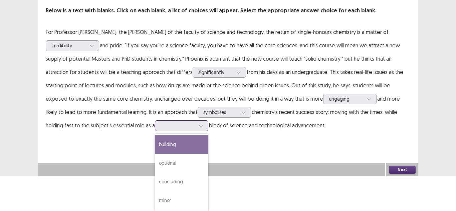
click at [155, 145] on div "building" at bounding box center [181, 144] width 53 height 19
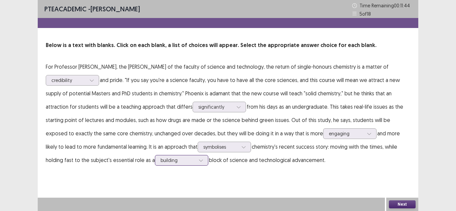
scroll to position [0, 0]
click at [411, 205] on button "Next" at bounding box center [402, 204] width 27 height 8
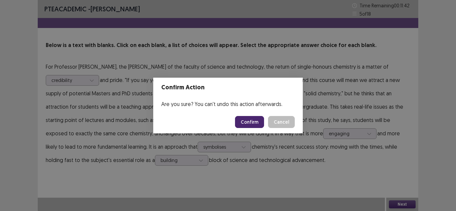
click at [256, 121] on button "Confirm" at bounding box center [249, 122] width 29 height 12
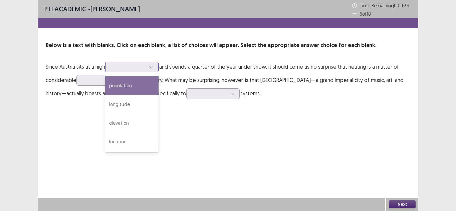
click at [145, 68] on div at bounding box center [128, 67] width 35 height 6
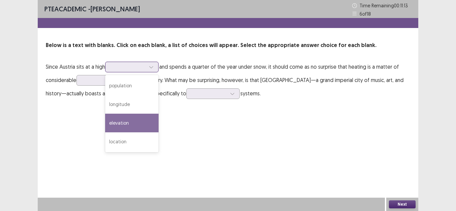
click at [128, 124] on div "elevation" at bounding box center [131, 123] width 53 height 19
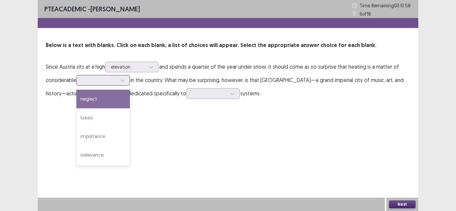
click at [93, 79] on div at bounding box center [99, 80] width 35 height 6
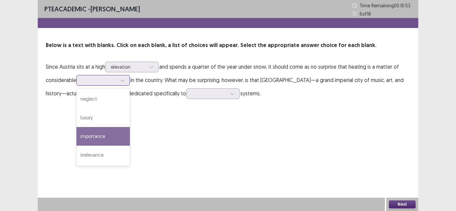
click at [106, 130] on div "importance" at bounding box center [102, 136] width 53 height 19
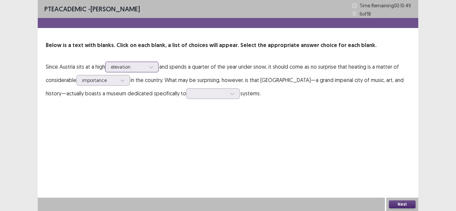
click at [121, 66] on div at bounding box center [128, 67] width 35 height 6
click at [173, 106] on div "PTE academic - [PERSON_NAME] Time Remaining 00 : 10 : 33 6 of 18 Below is a tex…" at bounding box center [228, 56] width 380 height 113
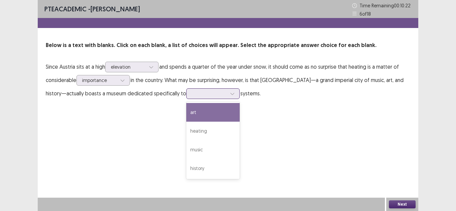
click at [192, 95] on div at bounding box center [209, 93] width 35 height 6
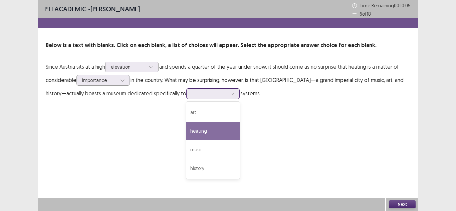
click at [187, 126] on div "heating" at bounding box center [212, 131] width 53 height 19
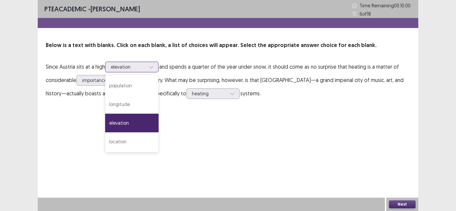
click at [132, 69] on div at bounding box center [128, 67] width 35 height 6
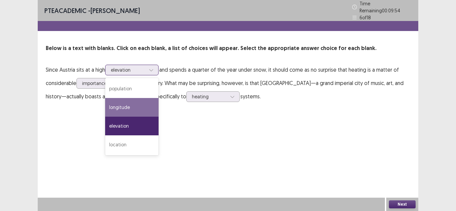
click at [132, 98] on div "longitude" at bounding box center [131, 107] width 53 height 19
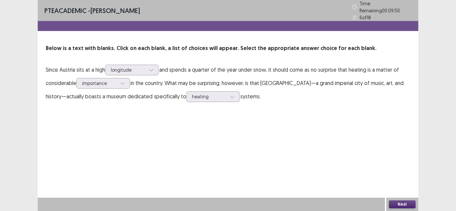
click at [410, 201] on button "Next" at bounding box center [402, 204] width 27 height 8
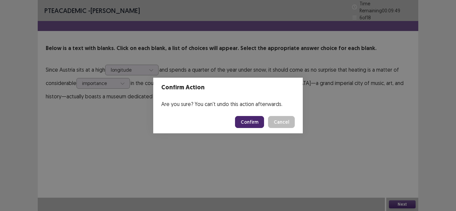
click at [245, 120] on button "Confirm" at bounding box center [249, 122] width 29 height 12
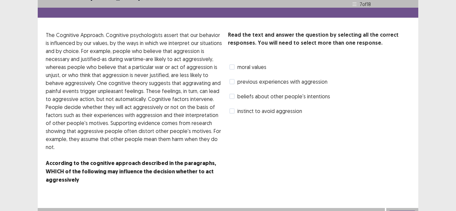
scroll to position [21, 0]
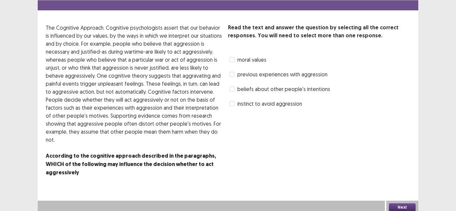
drag, startPoint x: 208, startPoint y: 163, endPoint x: 74, endPoint y: 174, distance: 133.9
click at [74, 174] on p "The Cognitive Approach. Cognitive psychologists assert that our behavior is inf…" at bounding box center [134, 104] width 177 height 161
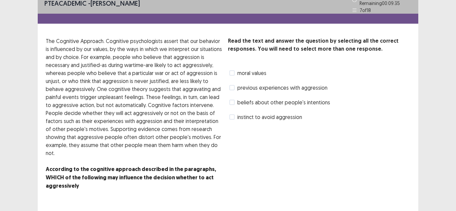
scroll to position [0, 0]
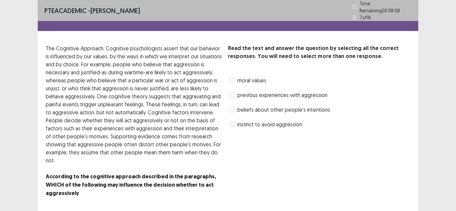
click at [234, 92] on span at bounding box center [231, 94] width 5 height 5
click at [234, 110] on label "beliefs about other people's intentions" at bounding box center [279, 110] width 101 height 8
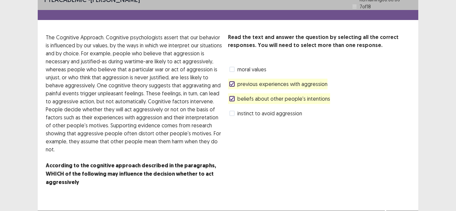
scroll to position [21, 0]
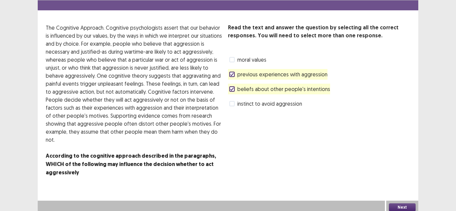
click at [403, 204] on button "Next" at bounding box center [402, 207] width 27 height 8
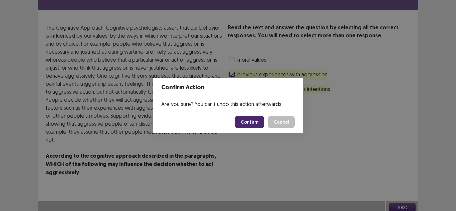
click at [251, 123] on button "Confirm" at bounding box center [249, 122] width 29 height 12
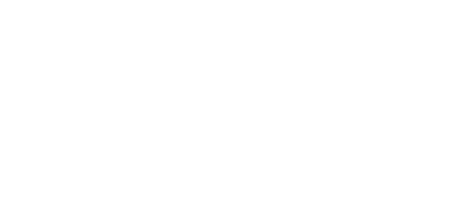
scroll to position [0, 0]
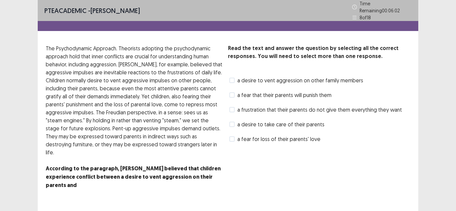
click at [236, 110] on label "a frustration that their parents do not give them everything they want" at bounding box center [315, 110] width 172 height 8
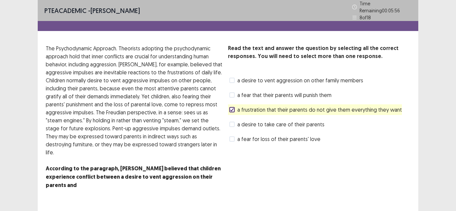
click at [236, 136] on label "a fear for loss of their parents' love" at bounding box center [274, 139] width 91 height 8
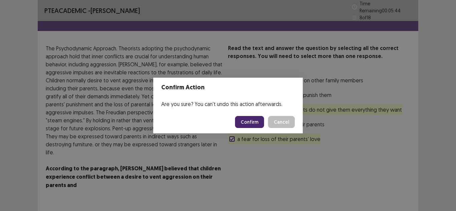
click at [250, 125] on button "Confirm" at bounding box center [249, 122] width 29 height 12
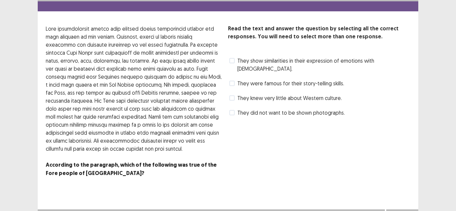
scroll to position [28, 0]
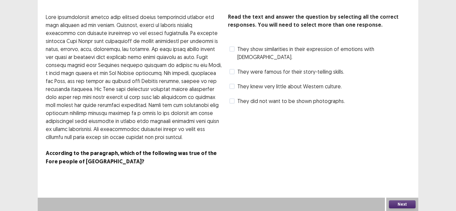
click at [235, 48] on label "They show similarities in their expression of emotions with [DEMOGRAPHIC_DATA]." at bounding box center [319, 53] width 181 height 16
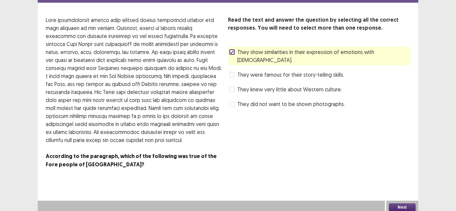
click at [397, 203] on button "Next" at bounding box center [402, 207] width 27 height 8
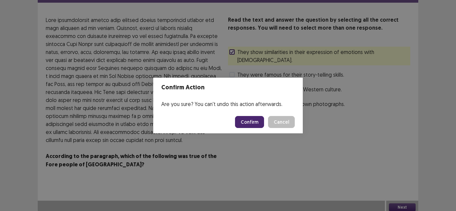
click at [247, 122] on button "Confirm" at bounding box center [249, 122] width 29 height 12
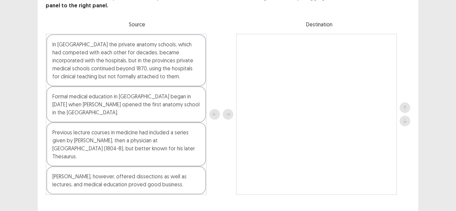
scroll to position [53, 0]
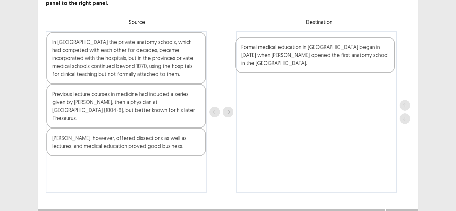
drag, startPoint x: 76, startPoint y: 101, endPoint x: 267, endPoint y: 57, distance: 195.5
click at [267, 57] on div "In [GEOGRAPHIC_DATA] the private anatomy schools, which had competed with each …" at bounding box center [228, 111] width 364 height 161
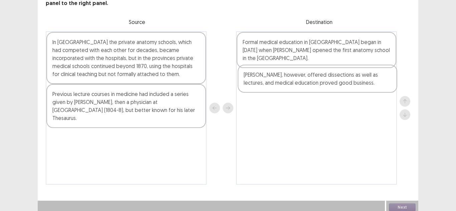
drag, startPoint x: 123, startPoint y: 132, endPoint x: 323, endPoint y: 80, distance: 206.8
click at [323, 80] on div "In [GEOGRAPHIC_DATA] the private anatomy schools, which had competed with each …" at bounding box center [228, 107] width 364 height 153
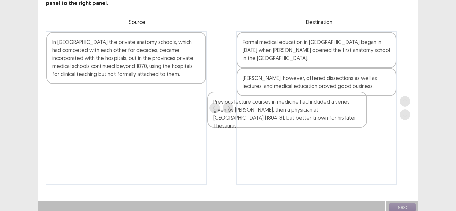
drag, startPoint x: 163, startPoint y: 98, endPoint x: 339, endPoint y: 111, distance: 175.6
click at [339, 111] on div "In [GEOGRAPHIC_DATA] the private anatomy schools, which had competed with each …" at bounding box center [228, 107] width 364 height 153
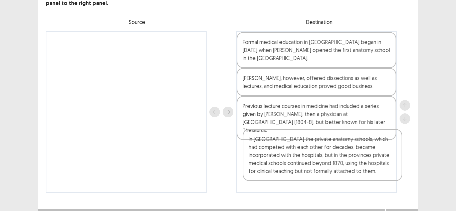
drag, startPoint x: 147, startPoint y: 64, endPoint x: 344, endPoint y: 167, distance: 221.9
click at [344, 167] on div "In [GEOGRAPHIC_DATA] the private anatomy schools, which had competed with each …" at bounding box center [228, 111] width 364 height 161
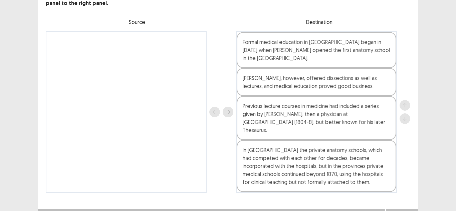
click at [316, 158] on div "In [GEOGRAPHIC_DATA] the private anatomy schools, which had competed with each …" at bounding box center [315, 166] width 159 height 52
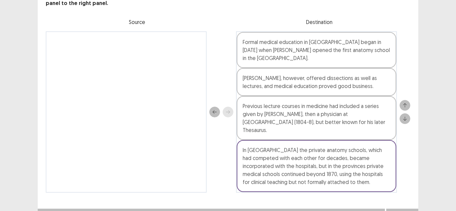
click at [407, 211] on button "Next" at bounding box center [402, 215] width 27 height 8
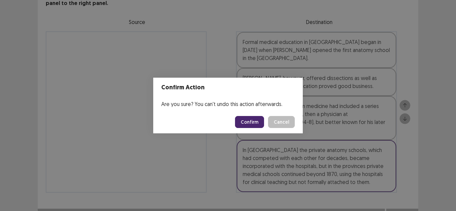
click at [260, 122] on button "Confirm" at bounding box center [249, 122] width 29 height 12
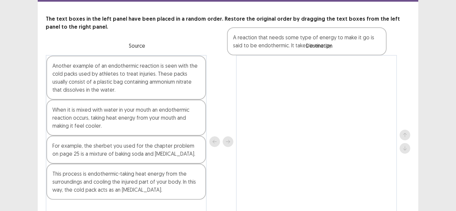
scroll to position [17, 0]
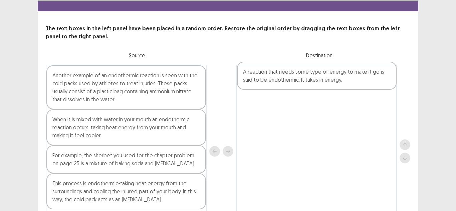
drag, startPoint x: 136, startPoint y: 135, endPoint x: 331, endPoint y: 74, distance: 204.5
click at [331, 74] on div "Another example of an endothermic reaction is seen with the cold packs used by …" at bounding box center [228, 151] width 364 height 173
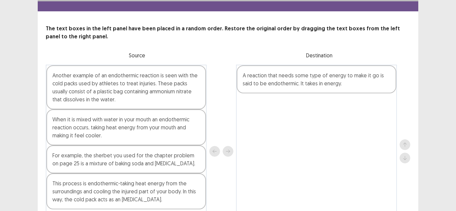
scroll to position [50, 0]
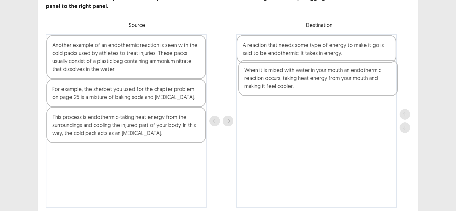
drag, startPoint x: 126, startPoint y: 97, endPoint x: 326, endPoint y: 79, distance: 200.9
click at [326, 79] on div "Another example of an endothermic reaction is seen with the cold packs used by …" at bounding box center [228, 120] width 364 height 173
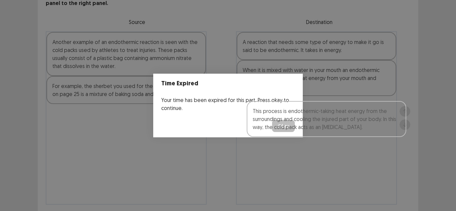
drag, startPoint x: 167, startPoint y: 123, endPoint x: 375, endPoint y: 120, distance: 207.5
click at [375, 120] on body "PTE academic - [PERSON_NAME] The text boxes in the left panel have been placed …" at bounding box center [228, 92] width 456 height 284
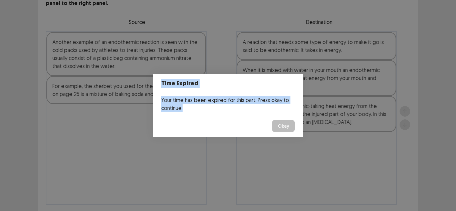
drag, startPoint x: 90, startPoint y: 90, endPoint x: 258, endPoint y: 139, distance: 174.6
click at [258, 139] on div "Time Expired Your time has been expired for this part. Press okay to continue. …" at bounding box center [228, 105] width 456 height 211
click at [279, 125] on button "Okay" at bounding box center [283, 126] width 23 height 12
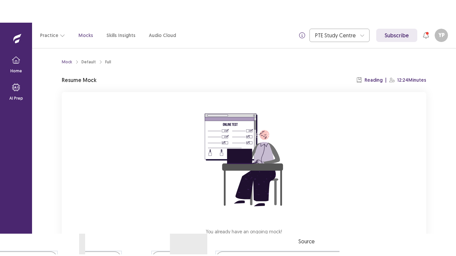
scroll to position [33, 0]
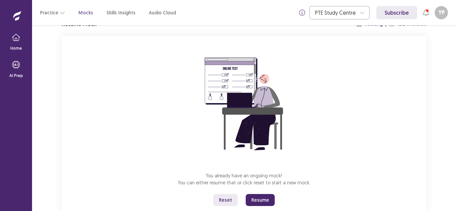
click at [269, 201] on button "Resume" at bounding box center [259, 200] width 29 height 12
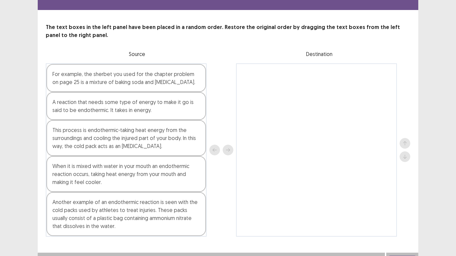
scroll to position [28, 0]
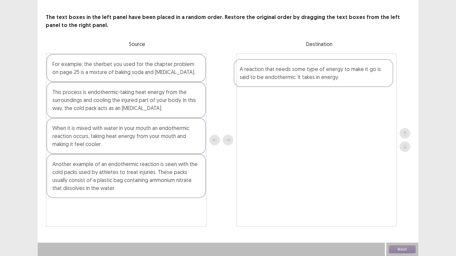
drag, startPoint x: 98, startPoint y: 95, endPoint x: 287, endPoint y: 73, distance: 190.1
click at [287, 73] on div "For example, the sherbet you used for the chapter problem on page 25 is a mixtu…" at bounding box center [228, 139] width 364 height 173
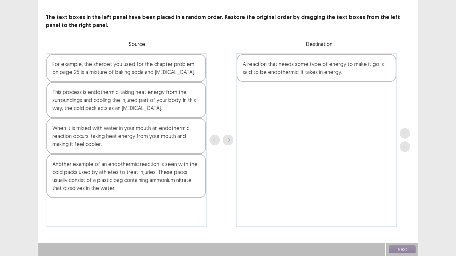
drag, startPoint x: 136, startPoint y: 109, endPoint x: 186, endPoint y: 108, distance: 50.0
click at [186, 108] on div "This process is endothermic-taking heat energy from the surroundings and coolin…" at bounding box center [125, 100] width 159 height 36
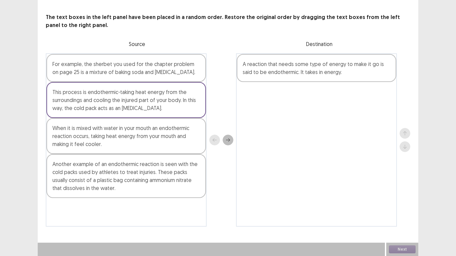
drag, startPoint x: 116, startPoint y: 100, endPoint x: 192, endPoint y: 103, distance: 76.1
click at [192, 103] on div "This process is endothermic-taking heat energy from the surroundings and coolin…" at bounding box center [125, 100] width 159 height 36
drag, startPoint x: 143, startPoint y: 97, endPoint x: 238, endPoint y: 94, distance: 94.8
click at [238, 94] on div "For example, the sherbet you used for the chapter problem on page 25 is a mixtu…" at bounding box center [228, 139] width 364 height 173
click at [227, 138] on icon "next" at bounding box center [227, 140] width 5 height 5
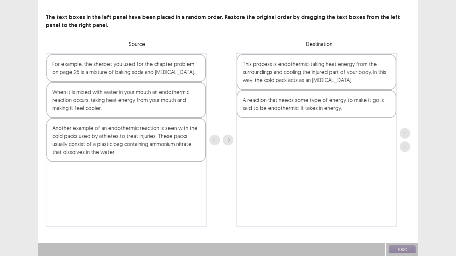
drag, startPoint x: 136, startPoint y: 99, endPoint x: 254, endPoint y: 131, distance: 122.3
click at [283, 137] on div "For example, the sherbet you used for the chapter problem on page 25 is a mixtu…" at bounding box center [228, 139] width 364 height 173
drag, startPoint x: 129, startPoint y: 97, endPoint x: 217, endPoint y: 117, distance: 90.2
click at [217, 117] on div "For example, the sherbet you used for the chapter problem on page 25 is a mixtu…" at bounding box center [228, 139] width 364 height 173
click at [176, 105] on div "When it is mixed with water in your mouth an endothermic reaction occurs, takin…" at bounding box center [125, 100] width 159 height 36
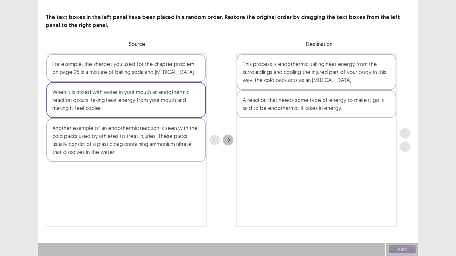
click at [279, 138] on div "This process is endothermic-taking heat energy from the surroundings and coolin…" at bounding box center [316, 139] width 161 height 173
click at [230, 141] on icon "next" at bounding box center [227, 140] width 5 height 5
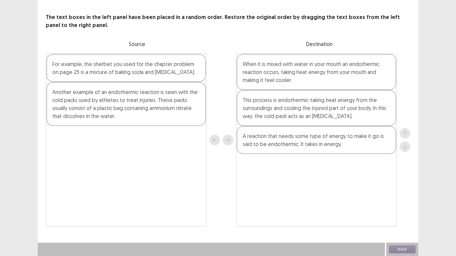
click at [130, 98] on div "Another example of an endothermic reaction is seen with the cold packs used by …" at bounding box center [125, 104] width 159 height 44
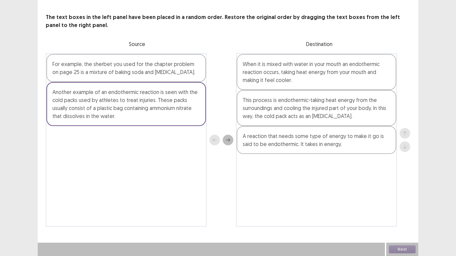
click at [130, 98] on div "Another example of an endothermic reaction is seen with the cold packs used by …" at bounding box center [125, 104] width 159 height 44
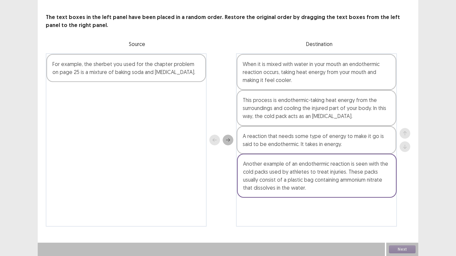
drag, startPoint x: 126, startPoint y: 105, endPoint x: 320, endPoint y: 179, distance: 207.3
click at [320, 179] on div "For example, the sherbet you used for the chapter problem on page 25 is a mixtu…" at bounding box center [228, 139] width 364 height 173
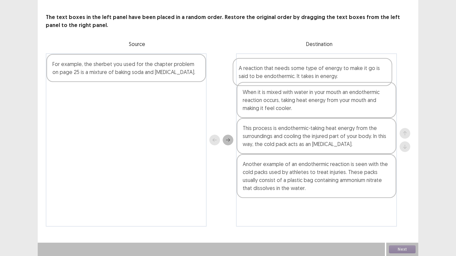
drag, startPoint x: 292, startPoint y: 147, endPoint x: 288, endPoint y: 75, distance: 71.8
click at [288, 75] on div "When it is mixed with water in your mouth an endothermic reaction occurs, takin…" at bounding box center [316, 139] width 161 height 173
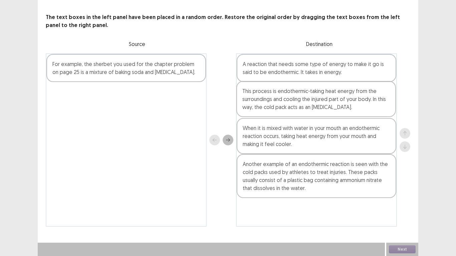
drag, startPoint x: 339, startPoint y: 137, endPoint x: 340, endPoint y: 98, distance: 38.7
click at [340, 98] on div "A reaction that needs some type of energy to make it go is said to be endotherm…" at bounding box center [316, 139] width 161 height 173
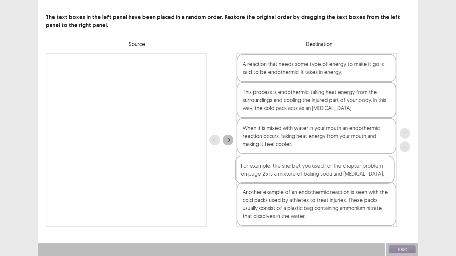
drag, startPoint x: 119, startPoint y: 64, endPoint x: 301, endPoint y: 141, distance: 197.7
click at [312, 163] on div "For example, the sherbet you used for the chapter problem on page 25 is a mixtu…" at bounding box center [228, 139] width 364 height 173
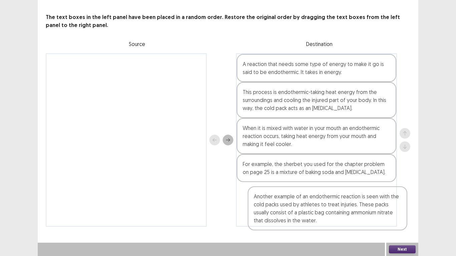
click at [352, 197] on div "A reaction that needs some type of energy to make it go is said to be endotherm…" at bounding box center [316, 139] width 161 height 173
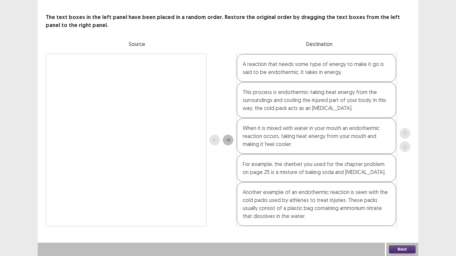
click at [406, 211] on button "Next" at bounding box center [402, 249] width 27 height 8
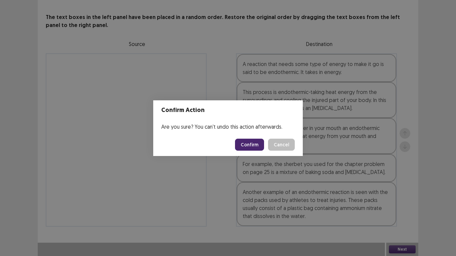
click at [257, 146] on button "Confirm" at bounding box center [249, 145] width 29 height 12
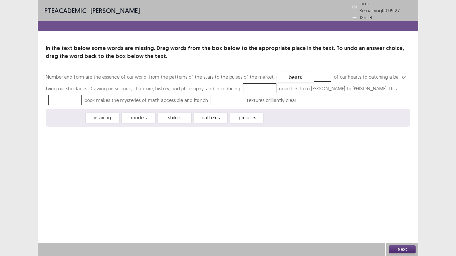
drag, startPoint x: 56, startPoint y: 117, endPoint x: 285, endPoint y: 77, distance: 232.4
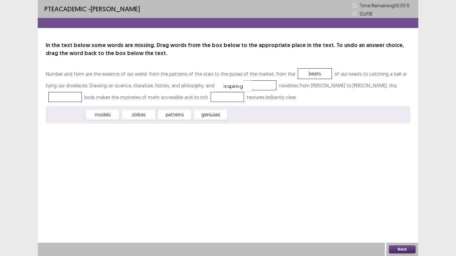
drag, startPoint x: 72, startPoint y: 115, endPoint x: 238, endPoint y: 86, distance: 169.2
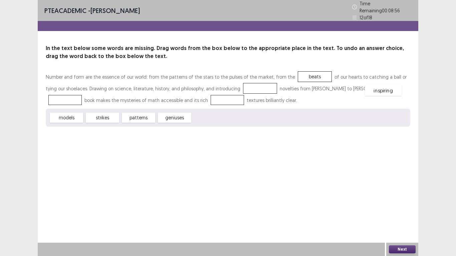
drag, startPoint x: 229, startPoint y: 87, endPoint x: 352, endPoint y: 89, distance: 123.1
drag, startPoint x: 168, startPoint y: 116, endPoint x: 227, endPoint y: 88, distance: 65.4
drag, startPoint x: 104, startPoint y: 116, endPoint x: 150, endPoint y: 99, distance: 48.3
click at [396, 211] on button "Next" at bounding box center [402, 249] width 27 height 8
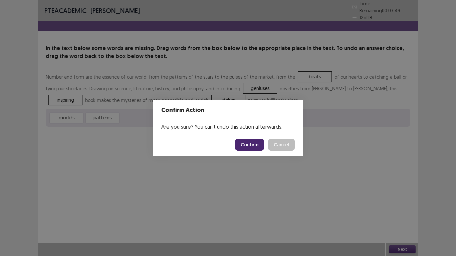
click at [129, 104] on div "Confirm Action Are you sure? You can't undo this action afterwards. Confirm Can…" at bounding box center [228, 128] width 456 height 256
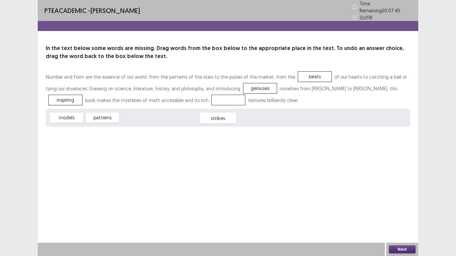
drag, startPoint x: 148, startPoint y: 98, endPoint x: 137, endPoint y: 116, distance: 20.8
drag, startPoint x: 92, startPoint y: 116, endPoint x: 142, endPoint y: 97, distance: 53.3
click at [398, 211] on button "Next" at bounding box center [402, 249] width 27 height 8
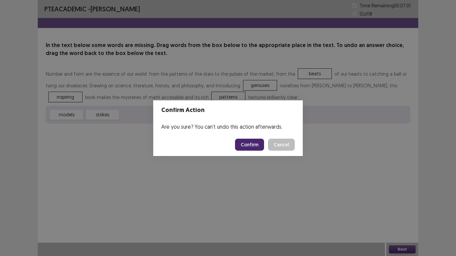
click at [245, 145] on button "Confirm" at bounding box center [249, 145] width 29 height 12
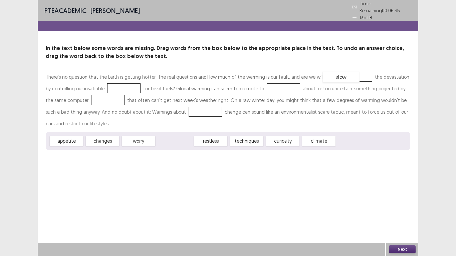
drag, startPoint x: 181, startPoint y: 140, endPoint x: 347, endPoint y: 76, distance: 178.0
drag, startPoint x: 72, startPoint y: 141, endPoint x: 120, endPoint y: 88, distance: 70.9
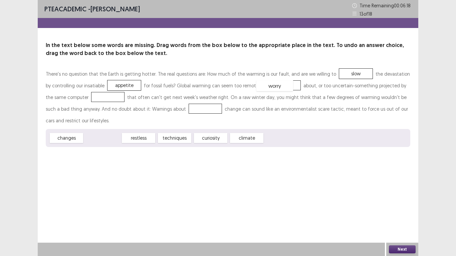
drag, startPoint x: 97, startPoint y: 138, endPoint x: 269, endPoint y: 85, distance: 179.9
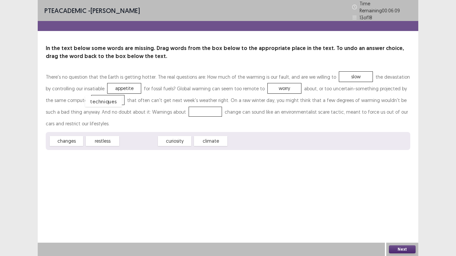
drag, startPoint x: 140, startPoint y: 138, endPoint x: 103, endPoint y: 99, distance: 53.8
drag, startPoint x: 169, startPoint y: 138, endPoint x: 172, endPoint y: 109, distance: 28.8
click at [406, 211] on button "Next" at bounding box center [402, 249] width 27 height 8
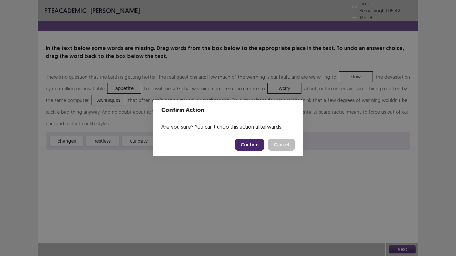
click at [248, 148] on button "Confirm" at bounding box center [249, 145] width 29 height 12
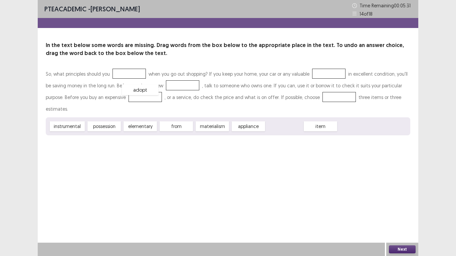
drag, startPoint x: 279, startPoint y: 117, endPoint x: 135, endPoint y: 80, distance: 148.7
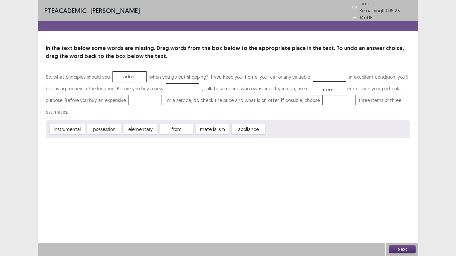
drag, startPoint x: 275, startPoint y: 118, endPoint x: 319, endPoint y: 78, distance: 59.5
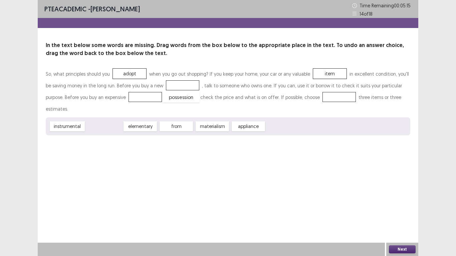
drag, startPoint x: 104, startPoint y: 114, endPoint x: 181, endPoint y: 85, distance: 82.5
drag, startPoint x: 324, startPoint y: 73, endPoint x: 262, endPoint y: 126, distance: 81.2
drag, startPoint x: 165, startPoint y: 85, endPoint x: 305, endPoint y: 74, distance: 139.6
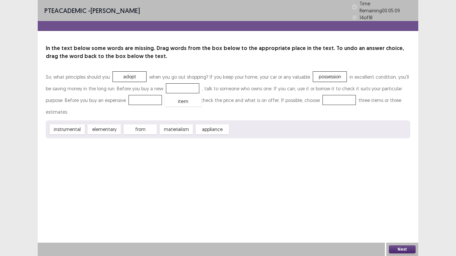
drag, startPoint x: 244, startPoint y: 114, endPoint x: 177, endPoint y: 84, distance: 73.2
drag, startPoint x: 210, startPoint y: 114, endPoint x: 129, endPoint y: 97, distance: 82.8
drag, startPoint x: 147, startPoint y: 115, endPoint x: 325, endPoint y: 99, distance: 179.2
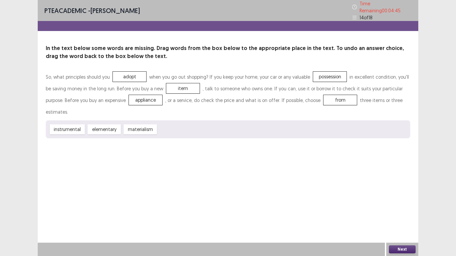
click at [406, 211] on button "Next" at bounding box center [402, 249] width 27 height 8
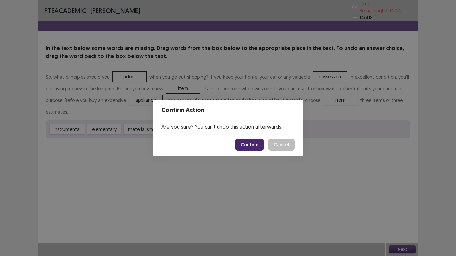
click at [239, 143] on button "Confirm" at bounding box center [249, 145] width 29 height 12
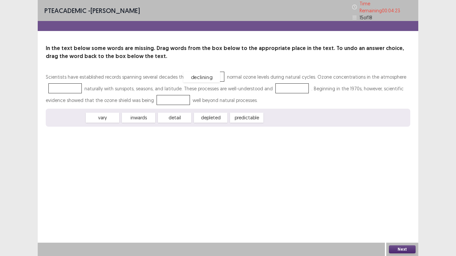
drag, startPoint x: 62, startPoint y: 116, endPoint x: 197, endPoint y: 75, distance: 141.1
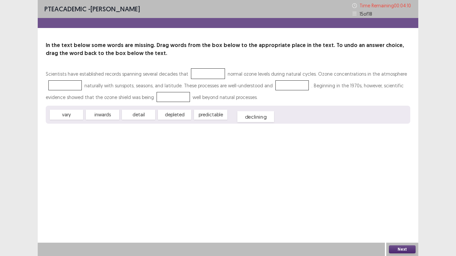
drag, startPoint x: 205, startPoint y: 75, endPoint x: 254, endPoint y: 117, distance: 64.8
drag, startPoint x: 182, startPoint y: 115, endPoint x: 209, endPoint y: 73, distance: 50.0
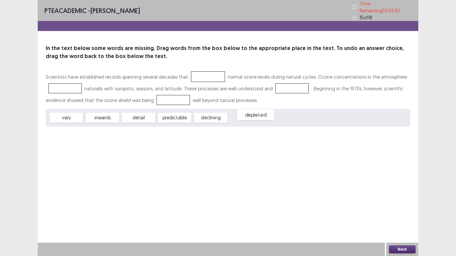
drag, startPoint x: 210, startPoint y: 75, endPoint x: 259, endPoint y: 111, distance: 60.4
drag, startPoint x: 64, startPoint y: 115, endPoint x: 66, endPoint y: 88, distance: 27.5
drag, startPoint x: 101, startPoint y: 113, endPoint x: 200, endPoint y: 72, distance: 107.2
drag, startPoint x: 170, startPoint y: 115, endPoint x: 282, endPoint y: 85, distance: 115.3
drag, startPoint x: 273, startPoint y: 87, endPoint x: 160, endPoint y: 99, distance: 113.0
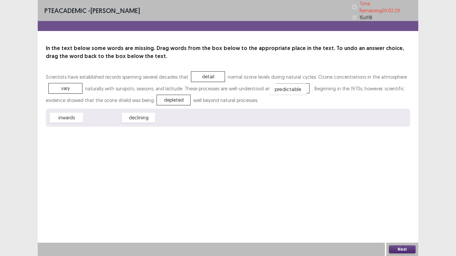
drag, startPoint x: 109, startPoint y: 117, endPoint x: 294, endPoint y: 88, distance: 187.4
click at [399, 211] on button "Next" at bounding box center [402, 249] width 27 height 8
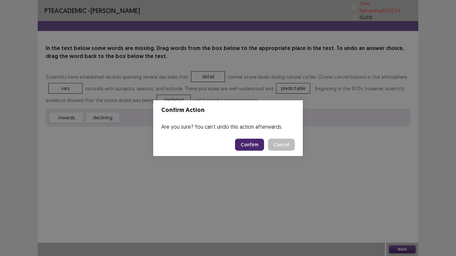
click at [258, 143] on button "Confirm" at bounding box center [249, 145] width 29 height 12
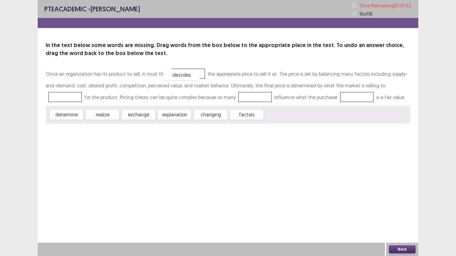
drag, startPoint x: 278, startPoint y: 116, endPoint x: 176, endPoint y: 76, distance: 108.7
drag, startPoint x: 143, startPoint y: 117, endPoint x: 382, endPoint y: 86, distance: 240.8
drag, startPoint x: 206, startPoint y: 113, endPoint x: 201, endPoint y: 99, distance: 14.1
drag, startPoint x: 63, startPoint y: 114, endPoint x: 302, endPoint y: 96, distance: 239.1
drag, startPoint x: 317, startPoint y: 99, endPoint x: 201, endPoint y: 127, distance: 119.6
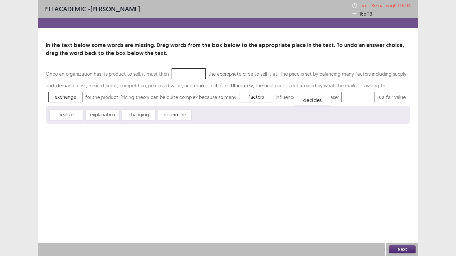
drag, startPoint x: 180, startPoint y: 74, endPoint x: 304, endPoint y: 100, distance: 126.5
drag, startPoint x: 171, startPoint y: 115, endPoint x: 178, endPoint y: 75, distance: 40.6
click at [404, 211] on button "Next" at bounding box center [402, 249] width 27 height 8
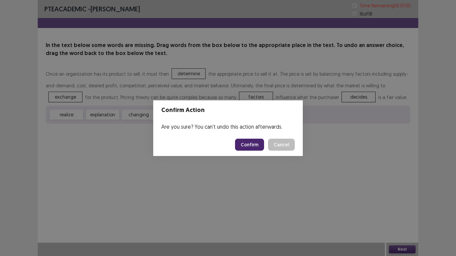
click at [257, 146] on button "Confirm" at bounding box center [249, 145] width 29 height 12
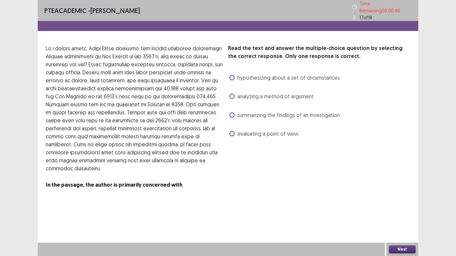
click at [234, 95] on label "analyzing a method of argument" at bounding box center [271, 96] width 84 height 8
click at [402, 211] on button "Next" at bounding box center [402, 249] width 27 height 8
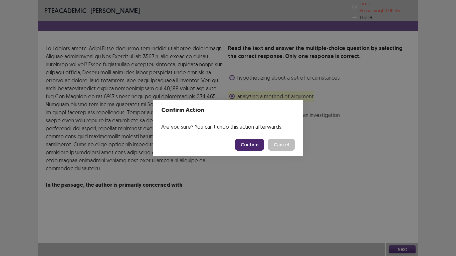
click at [238, 141] on button "Confirm" at bounding box center [249, 145] width 29 height 12
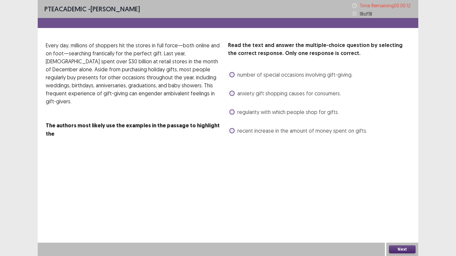
click at [267, 132] on span "recent increase in the amount of money spent on gifts." at bounding box center [302, 131] width 130 height 8
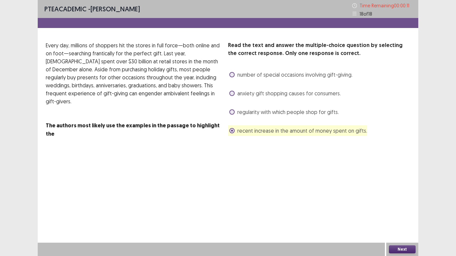
click at [394, 211] on button "Next" at bounding box center [402, 249] width 27 height 8
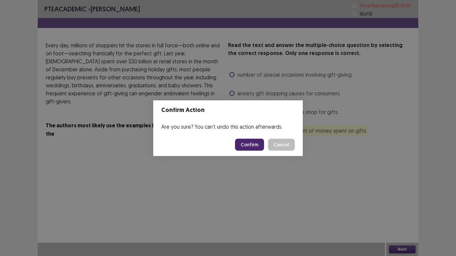
click at [245, 143] on button "Confirm" at bounding box center [249, 145] width 29 height 12
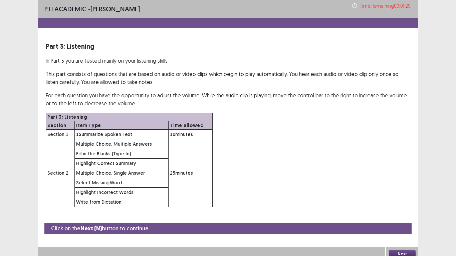
scroll to position [5, 0]
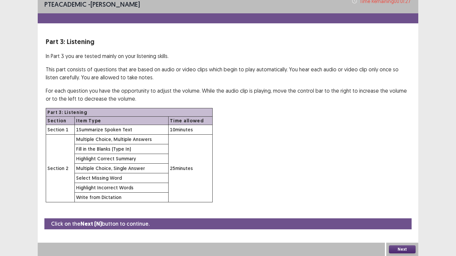
click at [413, 211] on button "Next" at bounding box center [402, 249] width 27 height 8
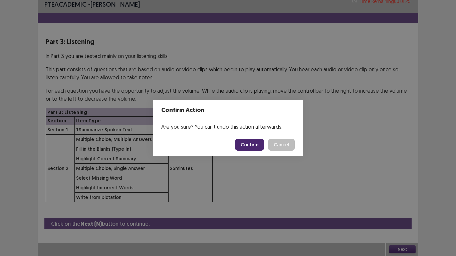
click at [244, 144] on button "Confirm" at bounding box center [249, 145] width 29 height 12
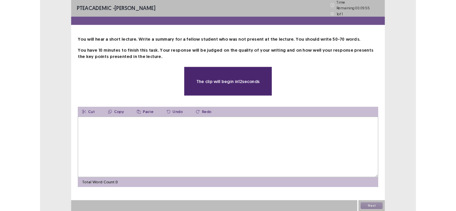
scroll to position [0, 0]
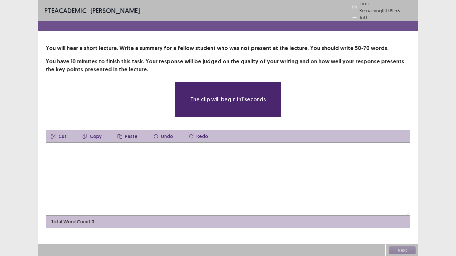
click at [105, 162] on textarea at bounding box center [228, 178] width 364 height 73
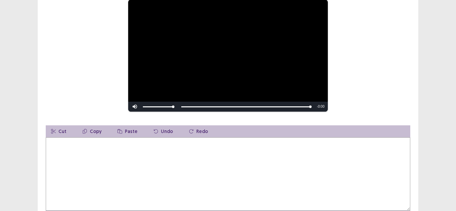
scroll to position [100, 0]
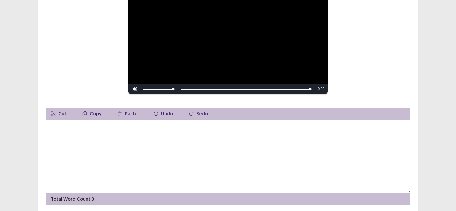
click at [165, 132] on textarea at bounding box center [228, 156] width 364 height 73
drag, startPoint x: 201, startPoint y: 123, endPoint x: 185, endPoint y: 121, distance: 16.8
click at [185, 121] on textarea "**********" at bounding box center [228, 156] width 364 height 73
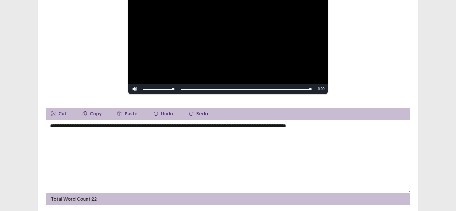
click at [223, 71] on video "Video Player" at bounding box center [227, 38] width 199 height 112
click at [348, 120] on textarea "**********" at bounding box center [228, 156] width 364 height 73
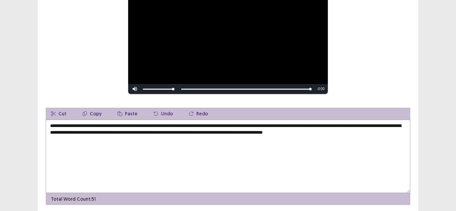
click at [182, 36] on video "Video Player" at bounding box center [227, 38] width 199 height 112
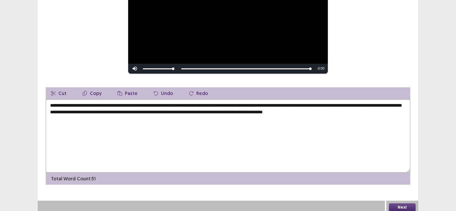
click at [394, 108] on textarea "**********" at bounding box center [228, 135] width 364 height 73
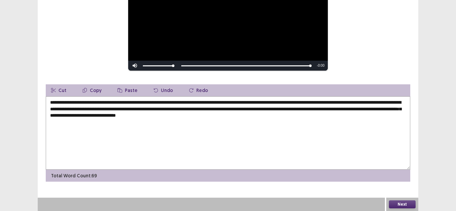
drag, startPoint x: 120, startPoint y: 109, endPoint x: 86, endPoint y: 108, distance: 34.0
click at [86, 108] on textarea "**********" at bounding box center [228, 132] width 364 height 73
type textarea "**********"
click at [398, 204] on button "Next" at bounding box center [402, 204] width 27 height 8
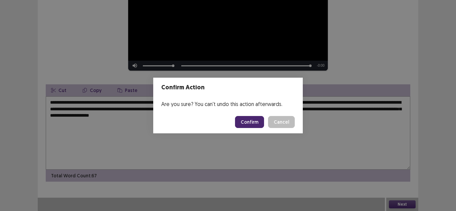
click at [254, 121] on button "Confirm" at bounding box center [249, 122] width 29 height 12
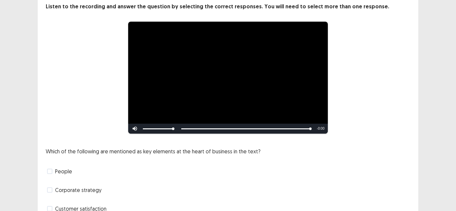
scroll to position [90, 0]
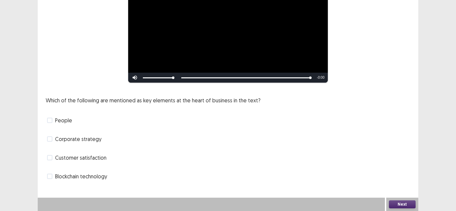
click at [73, 141] on span "Corporate strategy" at bounding box center [78, 139] width 46 height 8
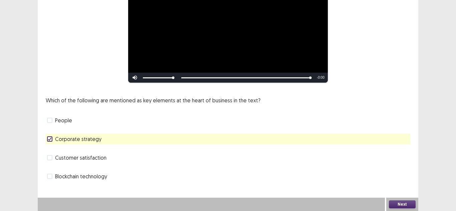
click at [49, 176] on span at bounding box center [49, 176] width 5 height 5
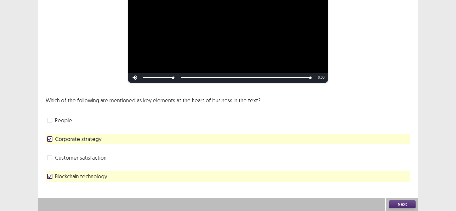
click at [397, 205] on button "Next" at bounding box center [402, 204] width 27 height 8
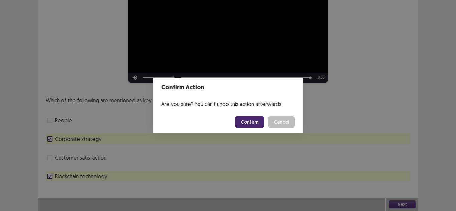
click at [244, 127] on button "Confirm" at bounding box center [249, 122] width 29 height 12
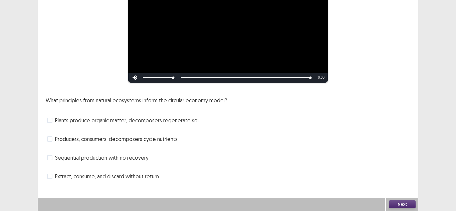
click at [69, 140] on span "Producers, consumers, decomposers cycle nutrients" at bounding box center [116, 139] width 122 height 8
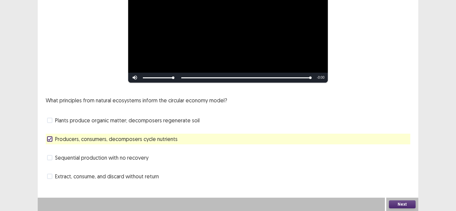
click at [397, 205] on button "Next" at bounding box center [402, 204] width 27 height 8
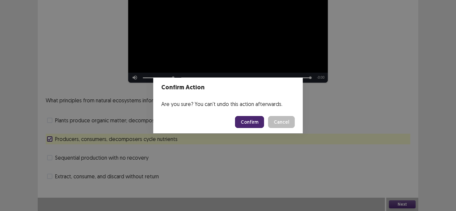
click at [258, 121] on button "Confirm" at bounding box center [249, 122] width 29 height 12
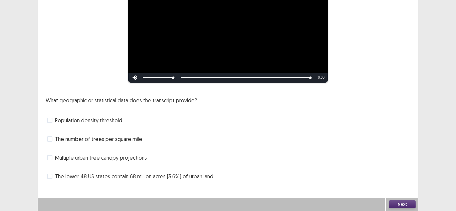
click at [59, 121] on span "Population density threshold" at bounding box center [88, 120] width 67 height 8
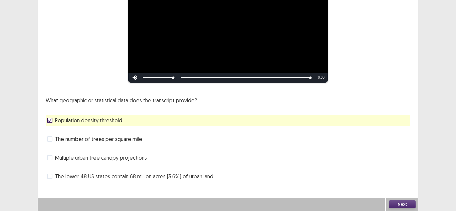
click at [82, 143] on span "The number of trees per square mile" at bounding box center [98, 139] width 87 height 8
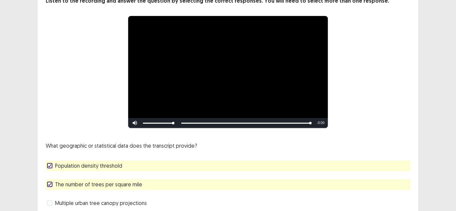
scroll to position [56, 0]
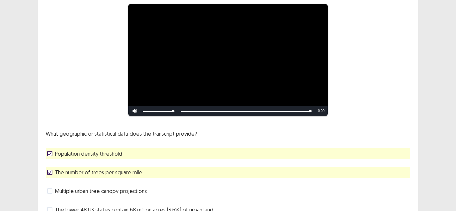
click at [87, 175] on span "The number of trees per square mile" at bounding box center [98, 172] width 87 height 8
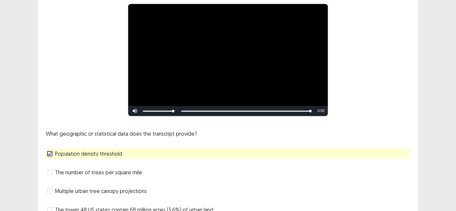
click at [86, 175] on span "The number of trees per square mile" at bounding box center [98, 172] width 87 height 8
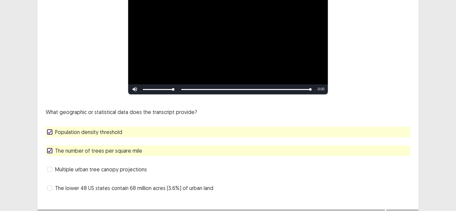
scroll to position [90, 0]
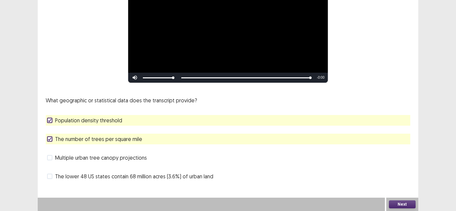
click at [67, 139] on span "The number of trees per square mile" at bounding box center [98, 139] width 87 height 8
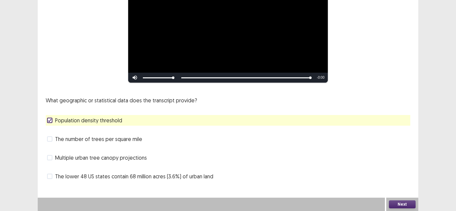
click at [57, 162] on div "Multiple urban tree canopy projections" at bounding box center [228, 157] width 364 height 11
click at [49, 156] on span at bounding box center [49, 157] width 5 height 5
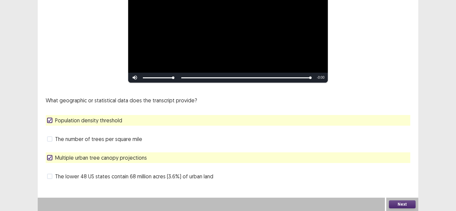
click at [394, 201] on button "Next" at bounding box center [402, 204] width 27 height 8
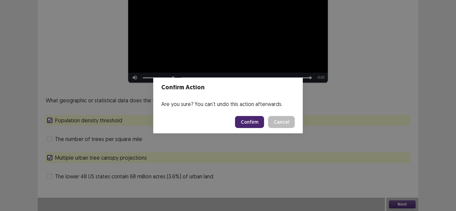
click at [255, 123] on button "Confirm" at bounding box center [249, 122] width 29 height 12
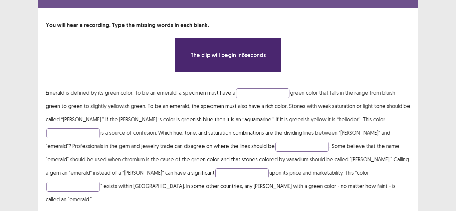
scroll to position [31, 0]
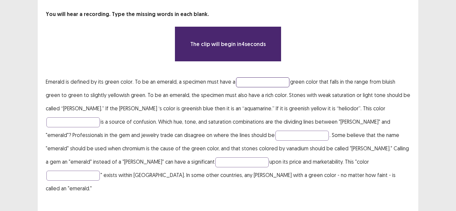
click at [247, 84] on input "text" at bounding box center [262, 82] width 53 height 10
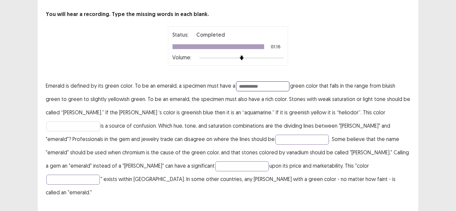
type input "**********"
click at [100, 121] on input "text" at bounding box center [72, 126] width 53 height 10
type input "**********"
click at [213, 147] on p "**********" at bounding box center [228, 139] width 364 height 120
click at [275, 143] on input "text" at bounding box center [301, 140] width 53 height 10
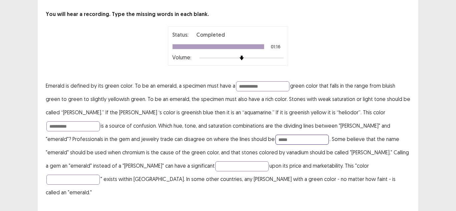
drag, startPoint x: 209, startPoint y: 139, endPoint x: 198, endPoint y: 138, distance: 10.7
click at [275, 138] on input "*****" at bounding box center [301, 140] width 53 height 10
type input "*****"
click at [215, 167] on input "text" at bounding box center [241, 166] width 53 height 10
type input "******"
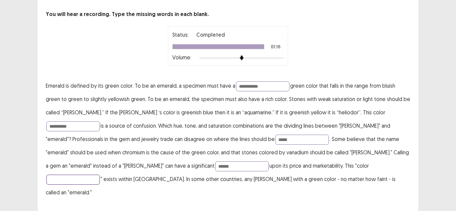
click at [100, 175] on input "text" at bounding box center [72, 180] width 53 height 10
click at [100, 175] on input "*********" at bounding box center [72, 180] width 53 height 10
type input "*********"
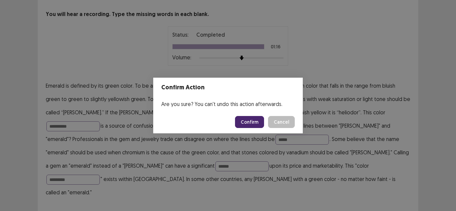
click at [257, 119] on button "Confirm" at bounding box center [249, 122] width 29 height 12
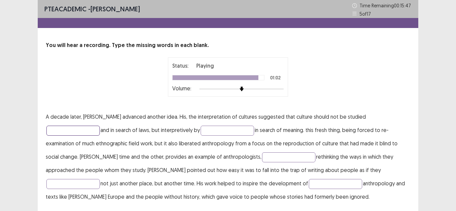
click at [100, 126] on input "text" at bounding box center [72, 131] width 53 height 10
type input "**********"
click at [200, 128] on input "text" at bounding box center [226, 131] width 53 height 10
type input "********"
click at [262, 158] on input "text" at bounding box center [288, 157] width 53 height 10
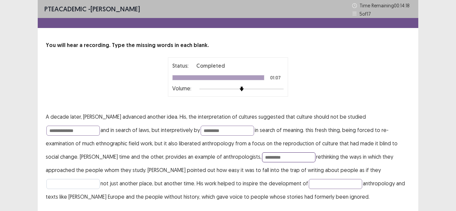
type input "*********"
click at [100, 179] on input "text" at bounding box center [72, 184] width 53 height 10
type input "*"
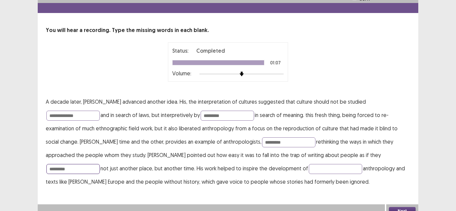
scroll to position [22, 0]
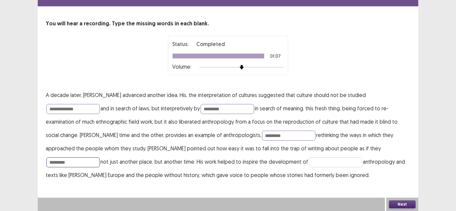
type input "*********"
click at [309, 163] on input "text" at bounding box center [335, 162] width 53 height 10
type input "**********"
click at [397, 205] on button "Next" at bounding box center [402, 204] width 27 height 8
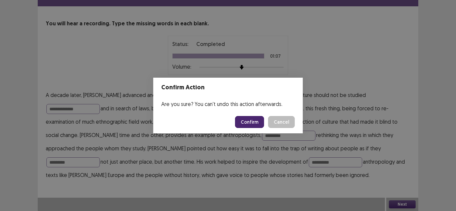
click at [245, 117] on button "Confirm" at bounding box center [249, 122] width 29 height 12
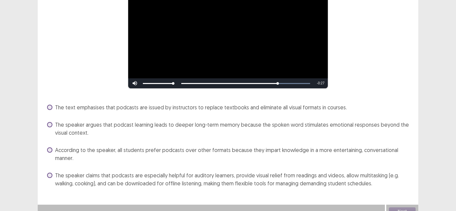
scroll to position [91, 0]
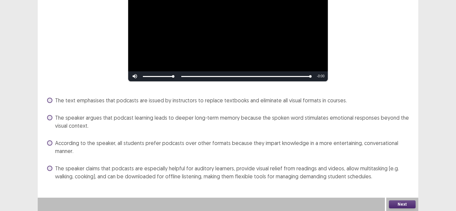
click at [74, 172] on span "The speaker claims that podcasts are especially helpful for auditory learners, …" at bounding box center [232, 172] width 355 height 16
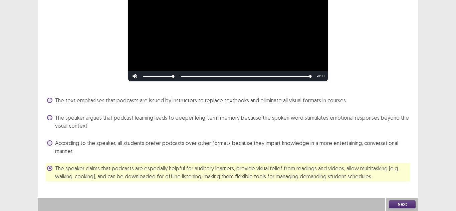
click at [394, 202] on button "Next" at bounding box center [402, 204] width 27 height 8
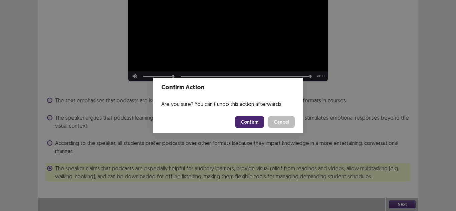
click at [255, 121] on button "Confirm" at bounding box center [249, 122] width 29 height 12
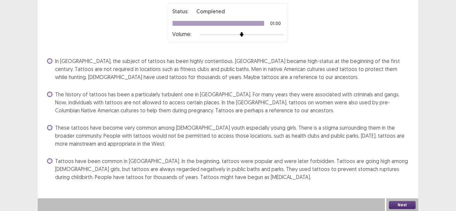
scroll to position [58, 0]
click at [154, 107] on span "The history of tattoos has been a particularly turbulent one in [GEOGRAPHIC_DAT…" at bounding box center [232, 102] width 355 height 24
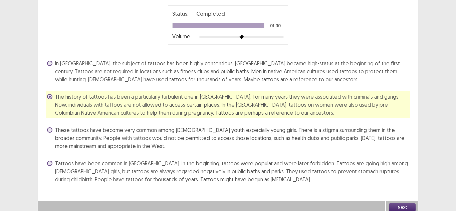
click at [398, 205] on button "Next" at bounding box center [402, 207] width 27 height 8
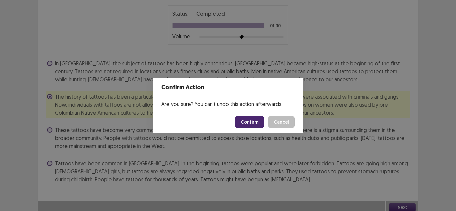
click at [258, 121] on button "Confirm" at bounding box center [249, 122] width 29 height 12
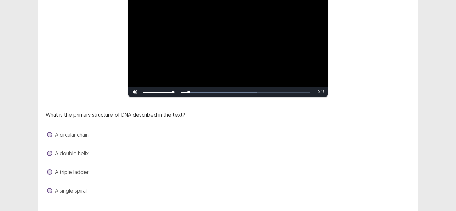
scroll to position [90, 0]
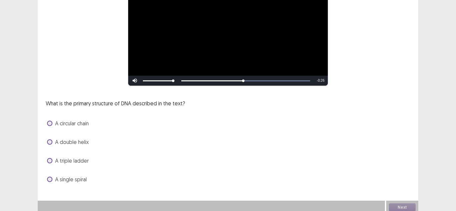
click at [69, 139] on span "A double helix" at bounding box center [72, 142] width 34 height 8
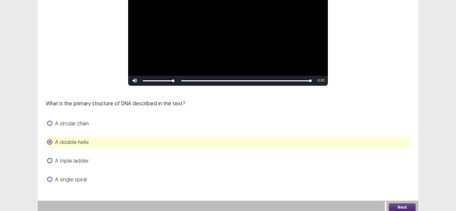
click at [409, 203] on button "Next" at bounding box center [402, 207] width 27 height 8
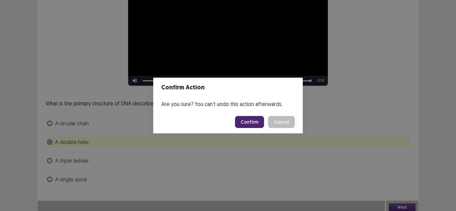
click at [257, 120] on button "Confirm" at bounding box center [249, 122] width 29 height 12
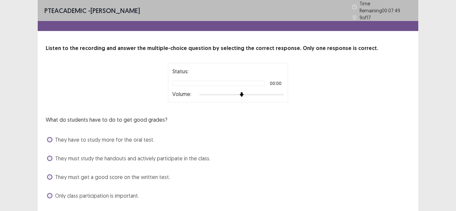
scroll to position [16, 0]
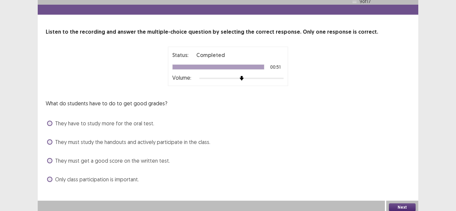
click at [153, 140] on span "They must study the handouts and actively participate in the class." at bounding box center [132, 142] width 155 height 8
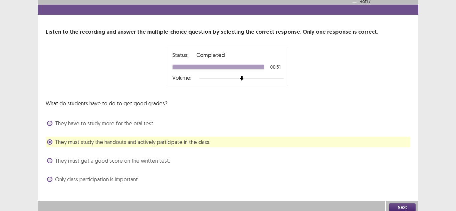
click at [400, 203] on button "Next" at bounding box center [402, 207] width 27 height 8
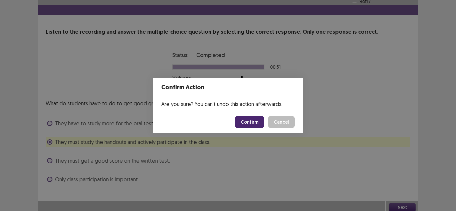
click at [262, 123] on button "Confirm" at bounding box center [249, 122] width 29 height 12
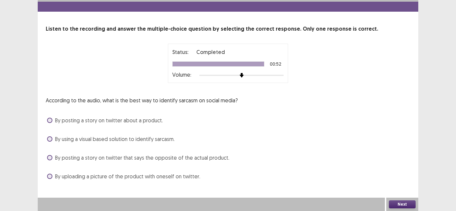
click at [180, 160] on span "By posting a story on twitter that says the opposite of the actual product." at bounding box center [142, 158] width 174 height 8
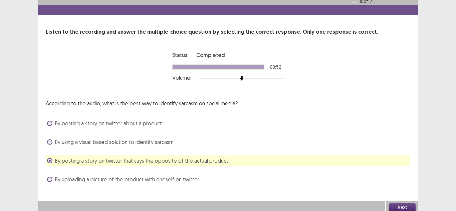
click at [393, 203] on button "Next" at bounding box center [402, 207] width 27 height 8
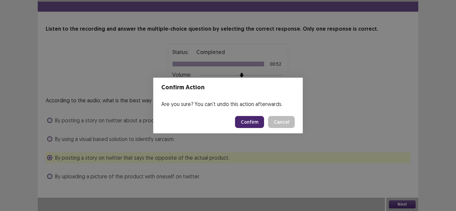
click at [256, 123] on button "Confirm" at bounding box center [249, 122] width 29 height 12
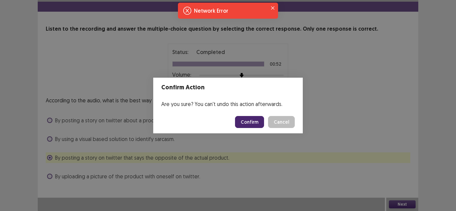
click at [257, 128] on footer "Confirm Cancel" at bounding box center [227, 122] width 149 height 23
click at [254, 121] on button "Confirm" at bounding box center [249, 122] width 29 height 12
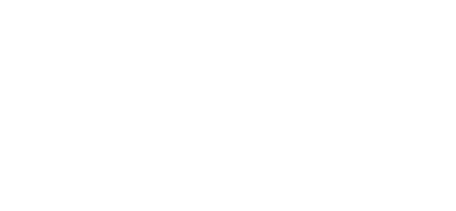
scroll to position [0, 0]
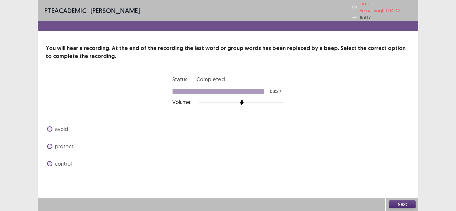
click at [52, 126] on label "avoid" at bounding box center [57, 129] width 21 height 8
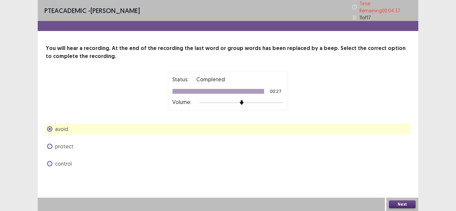
click at [406, 202] on button "Next" at bounding box center [402, 204] width 27 height 8
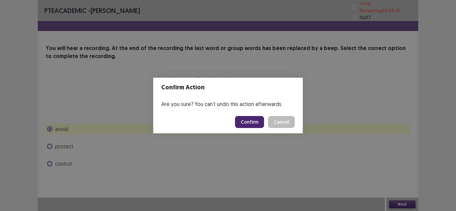
click at [250, 122] on button "Confirm" at bounding box center [249, 122] width 29 height 12
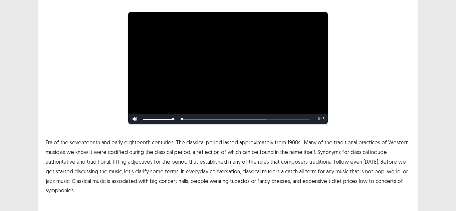
scroll to position [67, 0]
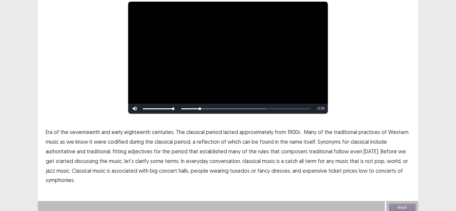
click at [290, 133] on span "1900s" at bounding box center [293, 132] width 13 height 8
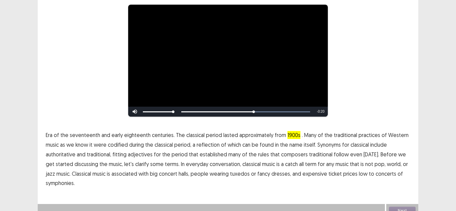
click at [313, 152] on span "traditional" at bounding box center [320, 154] width 23 height 8
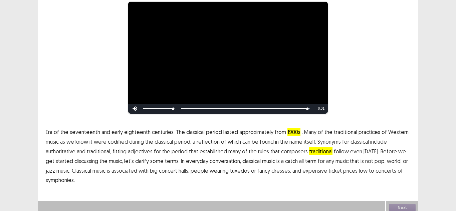
click at [359, 172] on span "low" at bounding box center [363, 171] width 9 height 8
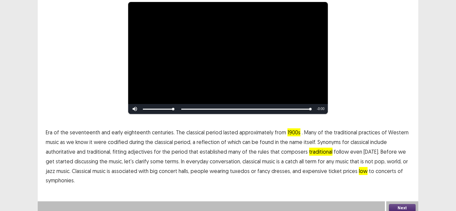
scroll to position [70, 0]
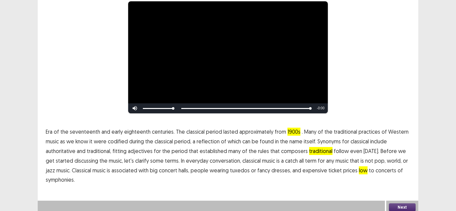
click at [404, 205] on button "Next" at bounding box center [402, 207] width 27 height 8
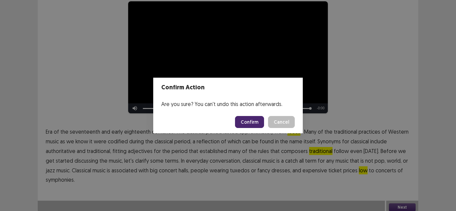
click at [248, 122] on button "Confirm" at bounding box center [249, 122] width 29 height 12
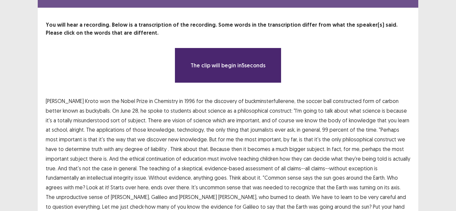
scroll to position [33, 0]
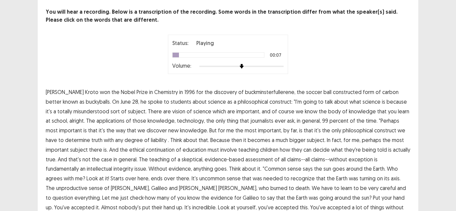
click at [333, 94] on span "constructed" at bounding box center [347, 92] width 29 height 8
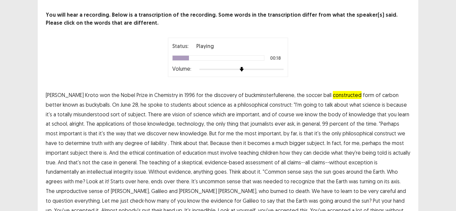
click at [110, 113] on span "sort" at bounding box center [114, 114] width 9 height 8
click at [92, 113] on p "[PERSON_NAME] won the Nobel Prize in Chemistry in [DATE] for the discovery of b…" at bounding box center [228, 157] width 364 height 134
click at [121, 113] on span "of" at bounding box center [123, 114] width 5 height 8
click at [69, 124] on span "alright." at bounding box center [76, 124] width 15 height 8
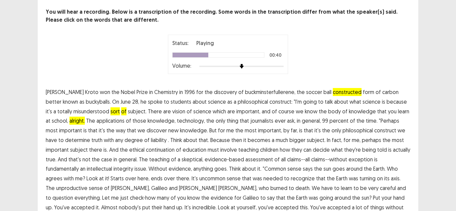
click at [151, 140] on span "liability" at bounding box center [159, 140] width 16 height 8
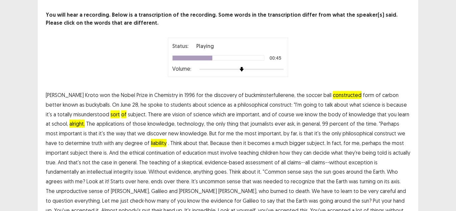
click at [210, 141] on span "Because" at bounding box center [220, 143] width 20 height 8
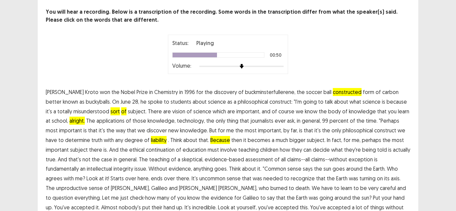
click at [146, 151] on span "continuation" at bounding box center [160, 150] width 29 height 8
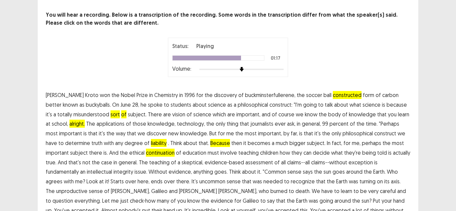
click at [87, 187] on span "unproductive" at bounding box center [71, 191] width 31 height 8
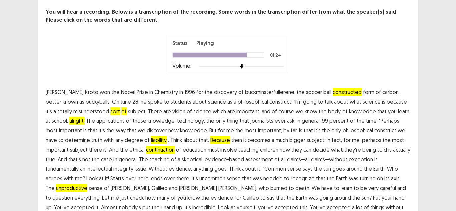
click at [259, 186] on span "who" at bounding box center [264, 188] width 10 height 8
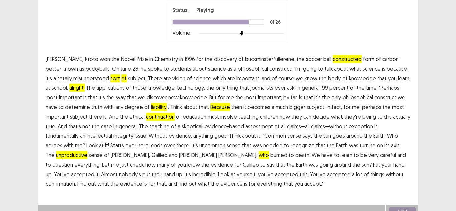
scroll to position [67, 0]
click at [76, 179] on span "confirmation." at bounding box center [61, 183] width 30 height 8
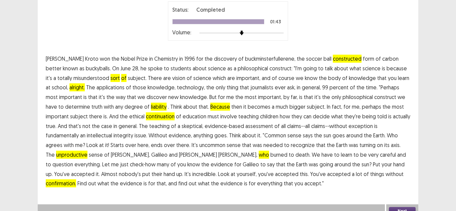
click at [400, 208] on button "Next" at bounding box center [402, 211] width 27 height 8
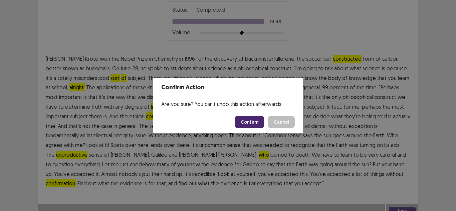
click at [259, 122] on button "Confirm" at bounding box center [249, 122] width 29 height 12
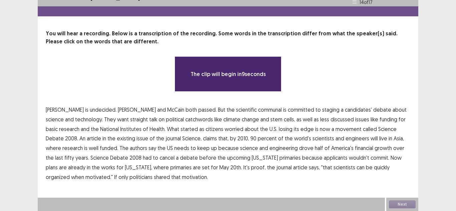
scroll to position [0, 0]
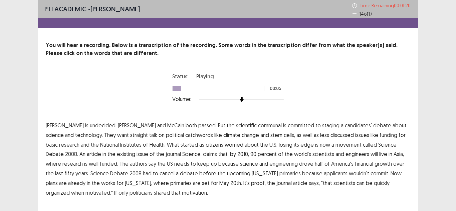
click at [258, 128] on span "communal" at bounding box center [270, 125] width 24 height 8
click at [185, 137] on span "catchwords" at bounding box center [199, 135] width 28 height 8
click at [117, 156] on span "existing" at bounding box center [126, 154] width 18 height 8
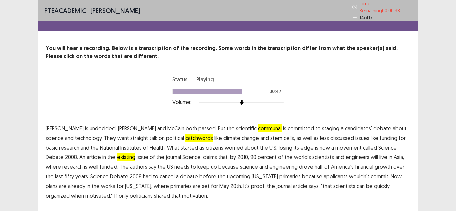
click at [324, 176] on span "applicants" at bounding box center [336, 176] width 24 height 8
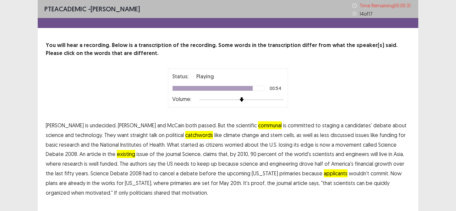
click at [219, 184] on span "May" at bounding box center [224, 183] width 10 height 8
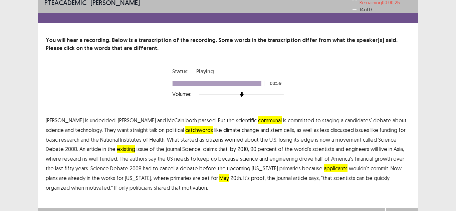
scroll to position [16, 0]
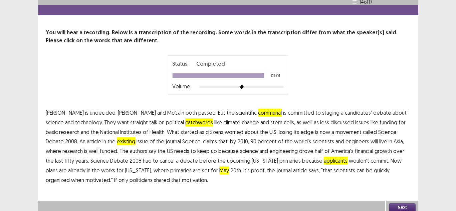
click at [403, 204] on button "Next" at bounding box center [402, 207] width 27 height 8
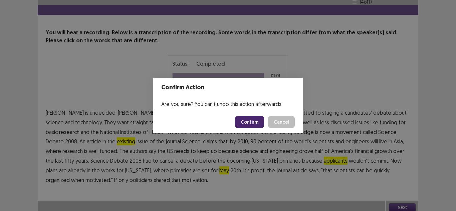
click at [251, 122] on button "Confirm" at bounding box center [249, 122] width 29 height 12
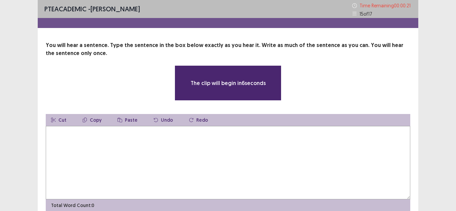
scroll to position [30, 0]
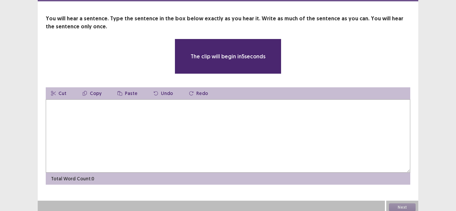
click at [120, 105] on textarea at bounding box center [228, 135] width 364 height 73
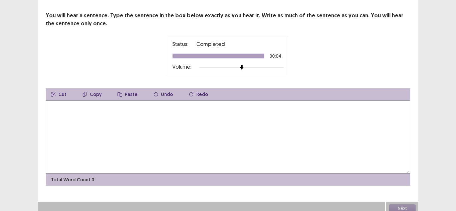
click at [84, 127] on textarea at bounding box center [228, 136] width 364 height 73
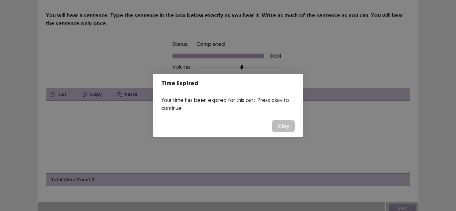
click at [281, 125] on button "Okay" at bounding box center [283, 126] width 23 height 12
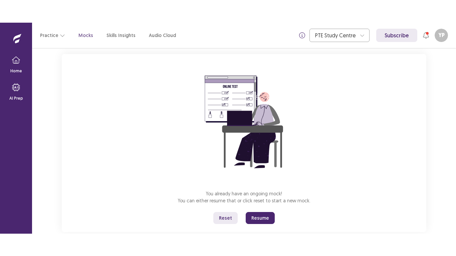
scroll to position [52, 0]
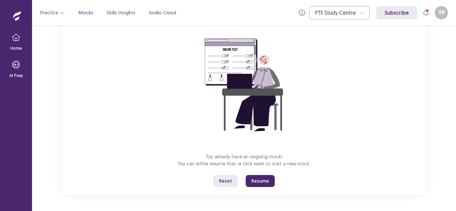
click at [255, 183] on button "Resume" at bounding box center [259, 181] width 29 height 12
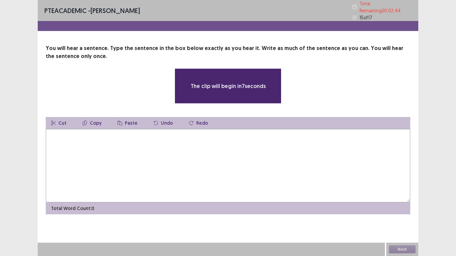
click at [125, 145] on textarea at bounding box center [228, 165] width 364 height 73
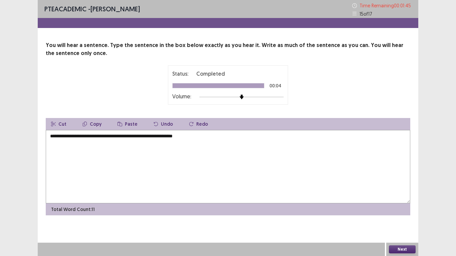
click at [180, 137] on textarea "**********" at bounding box center [228, 166] width 364 height 73
type textarea "**********"
click at [400, 211] on button "Next" at bounding box center [402, 249] width 27 height 8
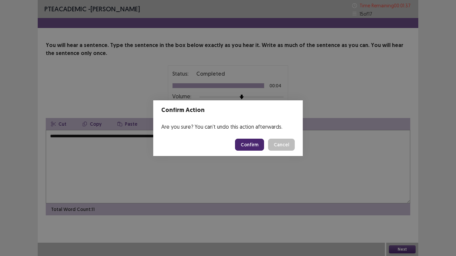
click at [250, 144] on button "Confirm" at bounding box center [249, 145] width 29 height 12
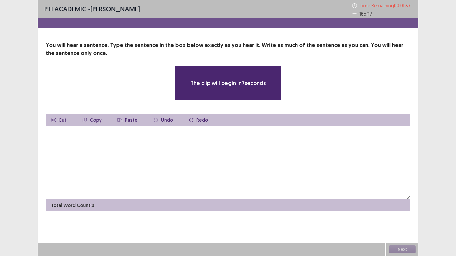
click at [143, 140] on textarea at bounding box center [228, 162] width 364 height 73
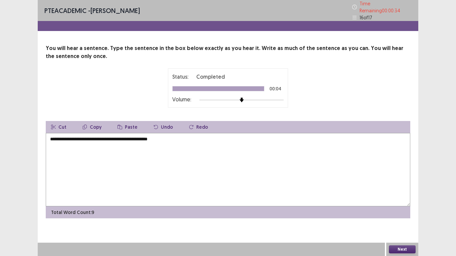
click at [61, 136] on textarea "**********" at bounding box center [228, 169] width 364 height 73
click at [88, 137] on textarea "**********" at bounding box center [228, 169] width 364 height 73
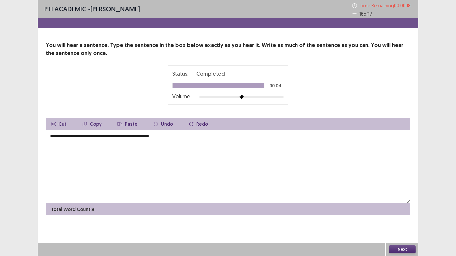
click at [107, 135] on textarea "**********" at bounding box center [228, 166] width 364 height 73
type textarea "**********"
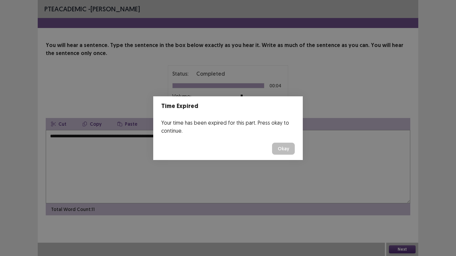
click at [275, 152] on button "Okay" at bounding box center [283, 149] width 23 height 12
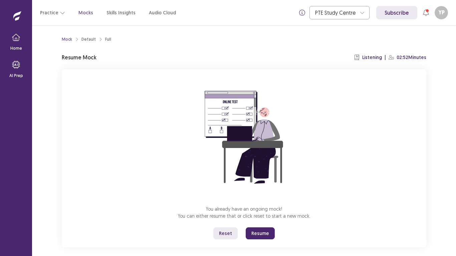
click at [272, 211] on button "Resume" at bounding box center [259, 233] width 29 height 12
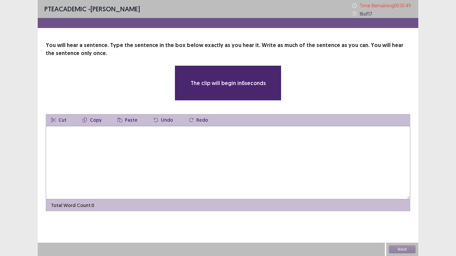
click at [157, 151] on textarea at bounding box center [228, 162] width 364 height 73
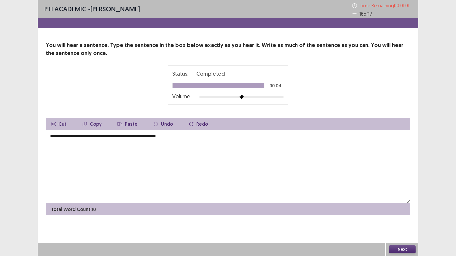
type textarea "**********"
click at [397, 211] on button "Next" at bounding box center [402, 249] width 27 height 8
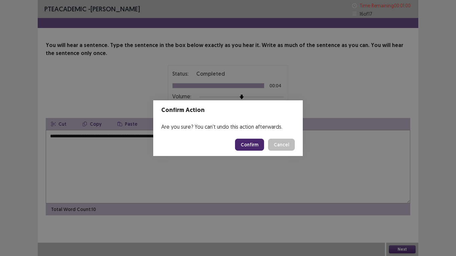
click at [250, 145] on button "Confirm" at bounding box center [249, 145] width 29 height 12
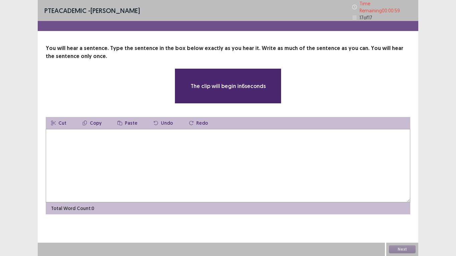
click at [94, 144] on textarea at bounding box center [228, 165] width 364 height 73
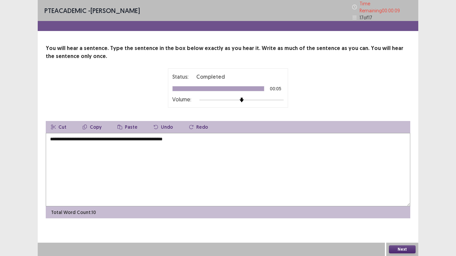
type textarea "**********"
click at [391, 211] on button "Next" at bounding box center [402, 249] width 27 height 8
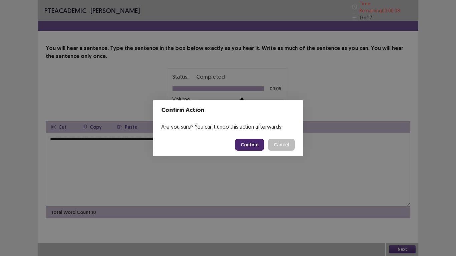
click at [255, 145] on button "Confirm" at bounding box center [249, 145] width 29 height 12
